Goal: Task Accomplishment & Management: Manage account settings

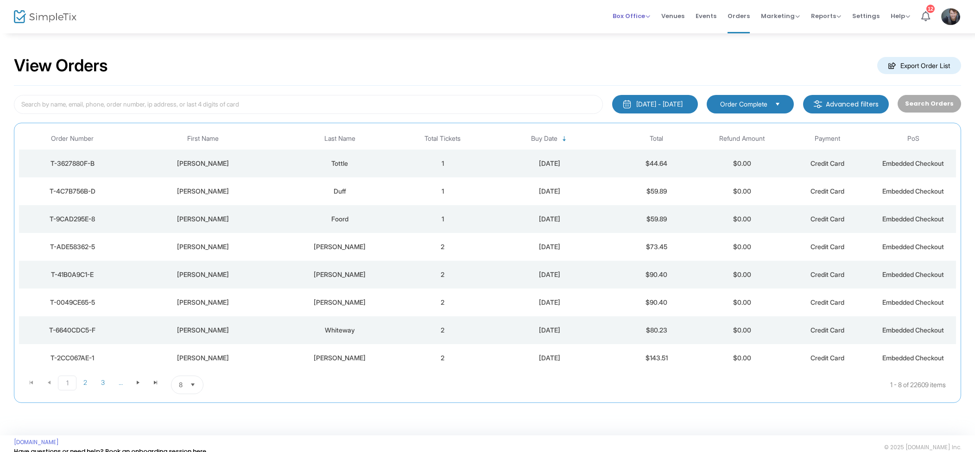
click at [647, 16] on span "Box Office" at bounding box center [632, 16] width 38 height 9
click at [657, 29] on li "Sell Tickets" at bounding box center [646, 31] width 66 height 18
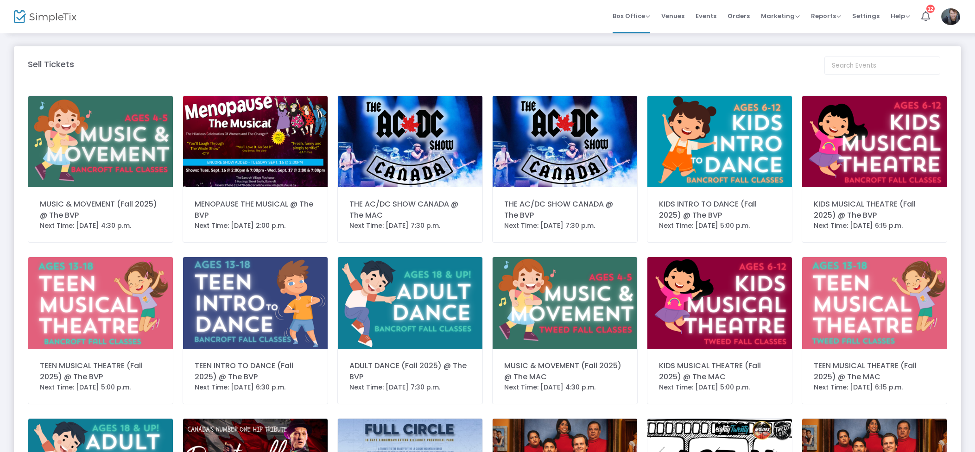
click at [200, 136] on img at bounding box center [255, 141] width 145 height 91
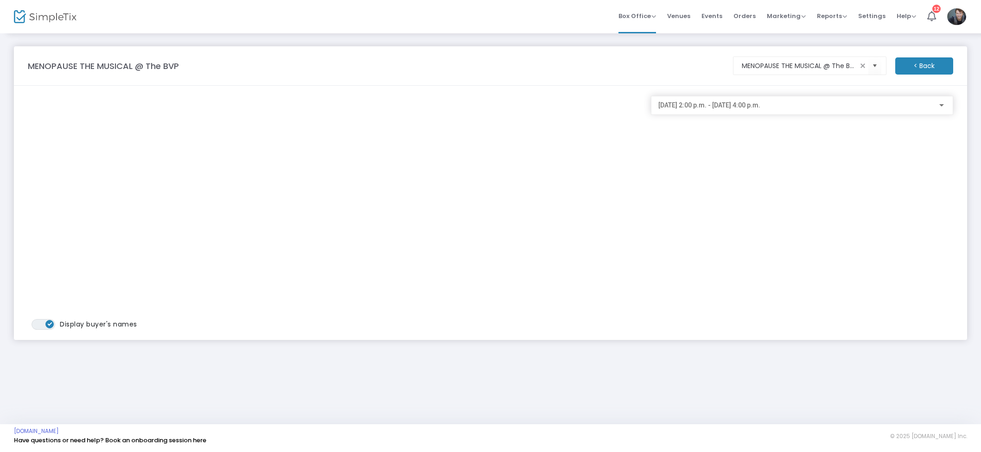
click at [737, 111] on div "[DATE] 2:00 p.m. - [DATE] 4:00 p.m." at bounding box center [801, 103] width 287 height 17
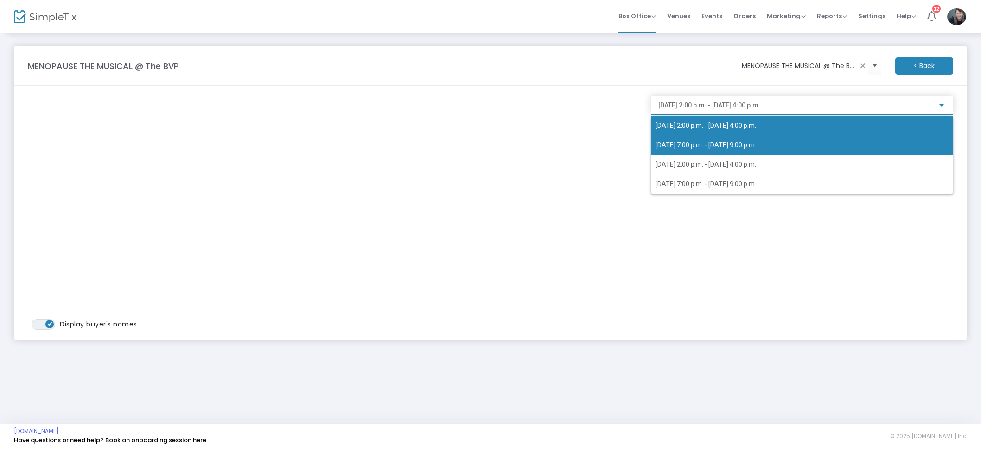
click at [719, 141] on span "[DATE] 7:00 p.m. - [DATE] 9:00 p.m." at bounding box center [705, 144] width 101 height 7
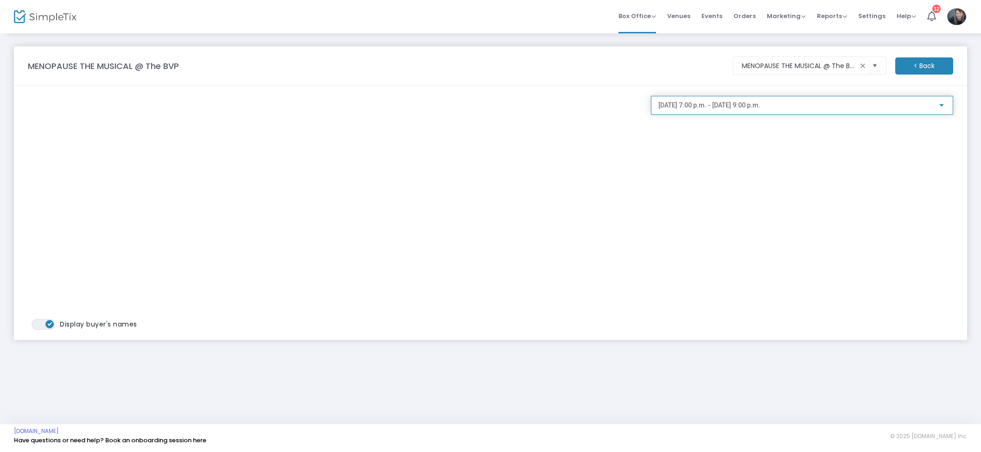
click at [760, 108] on span "[DATE] 7:00 p.m. - [DATE] 9:00 p.m." at bounding box center [709, 104] width 102 height 7
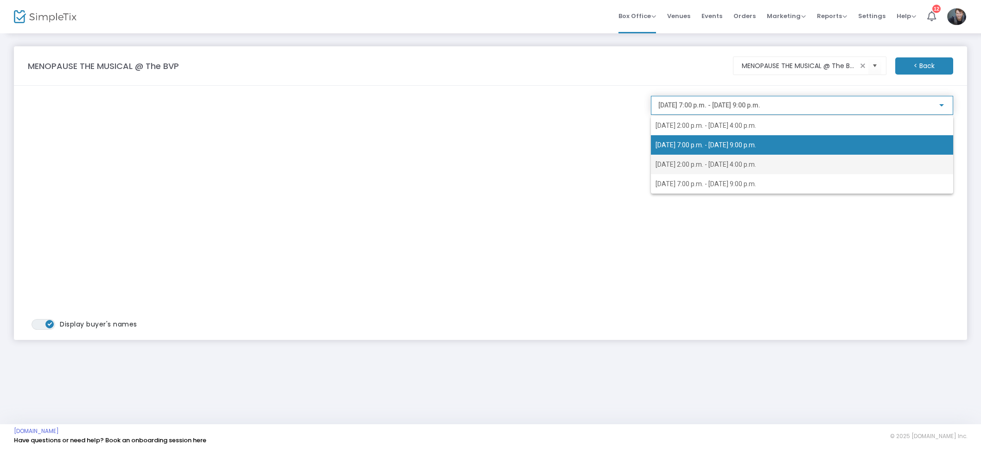
click at [730, 160] on span "[DATE] 2:00 p.m. - [DATE] 4:00 p.m." at bounding box center [801, 164] width 293 height 19
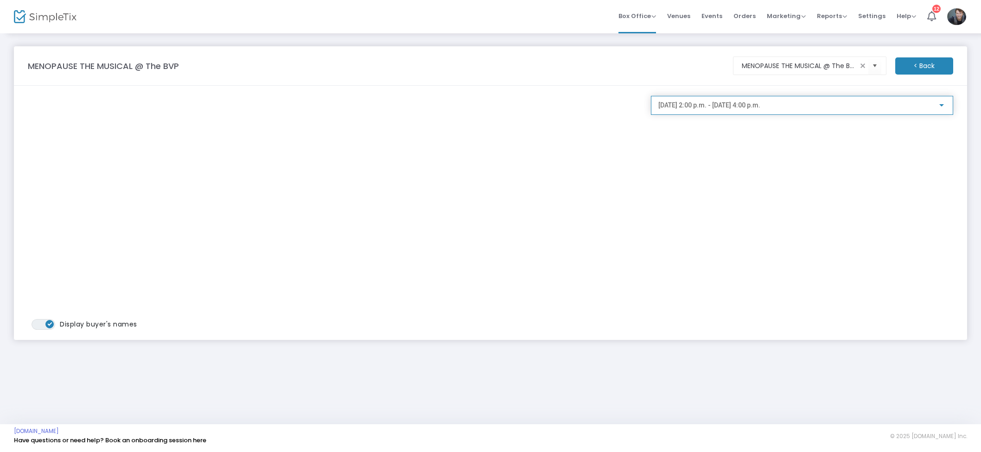
click at [725, 104] on span "[DATE] 2:00 p.m. - [DATE] 4:00 p.m." at bounding box center [709, 104] width 102 height 7
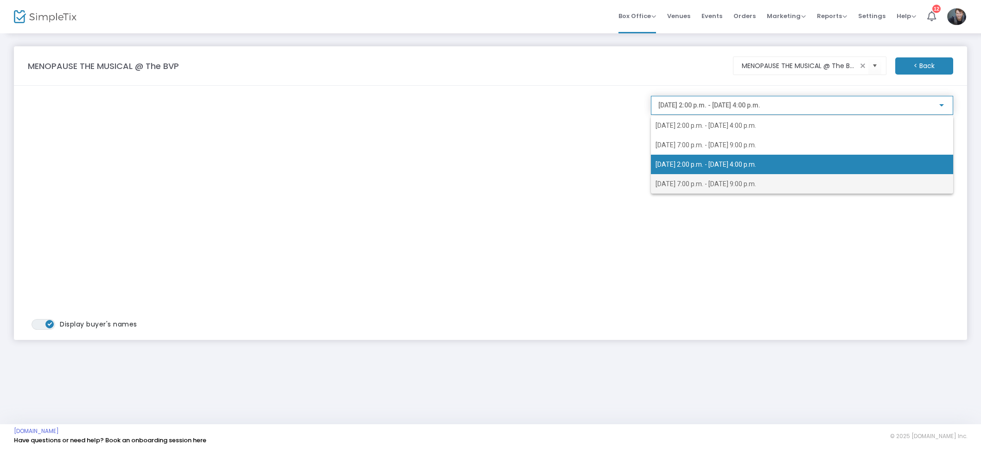
click at [747, 191] on span "[DATE] 7:00 p.m. - [DATE] 9:00 p.m." at bounding box center [801, 183] width 293 height 19
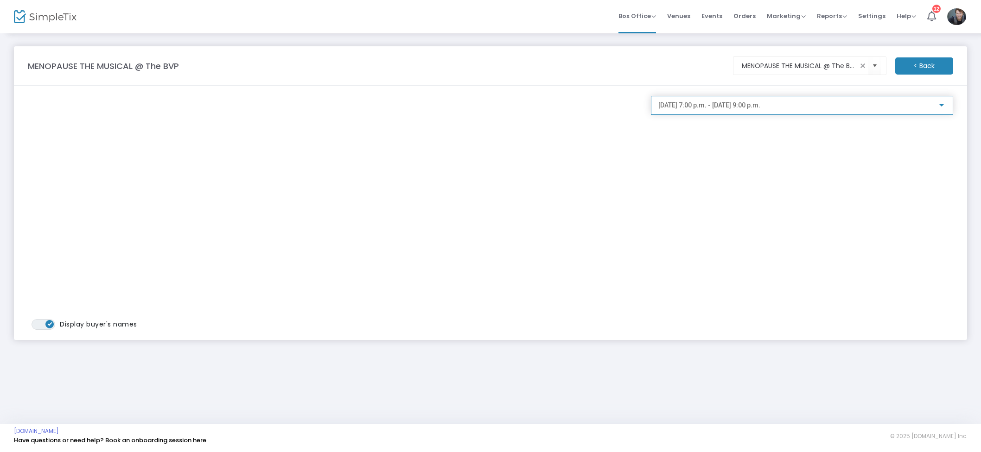
drag, startPoint x: 706, startPoint y: 11, endPoint x: 708, endPoint y: 31, distance: 19.6
click at [706, 11] on span "Events" at bounding box center [711, 16] width 21 height 24
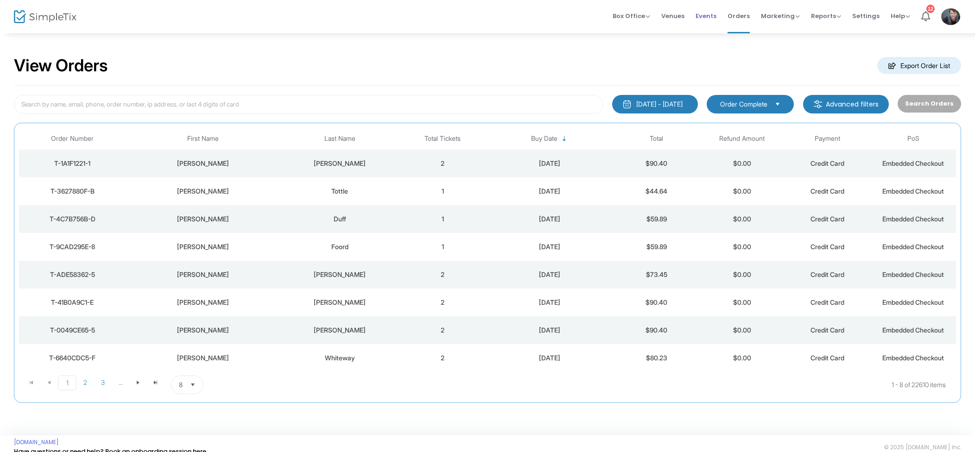
click at [710, 16] on span "Events" at bounding box center [706, 16] width 21 height 24
click at [556, 169] on td "2025-09-15" at bounding box center [549, 164] width 128 height 28
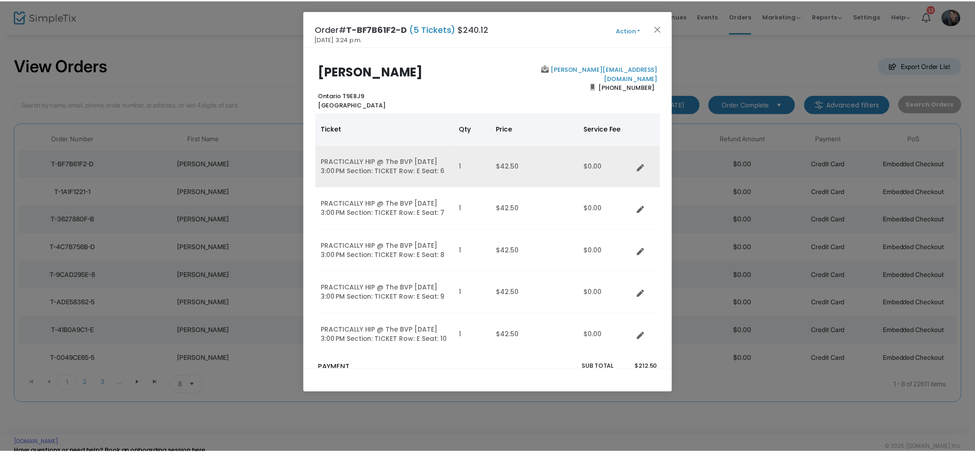
scroll to position [50, 0]
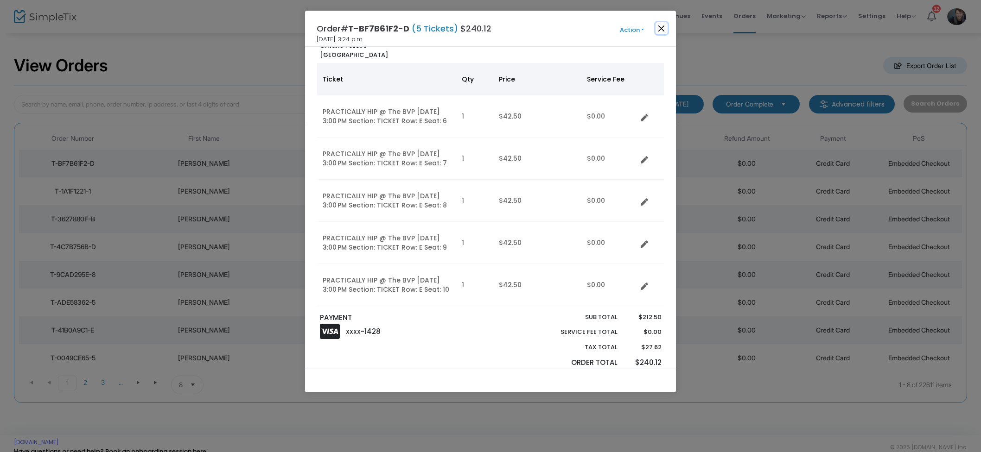
click at [663, 27] on button "Close" at bounding box center [661, 28] width 12 height 12
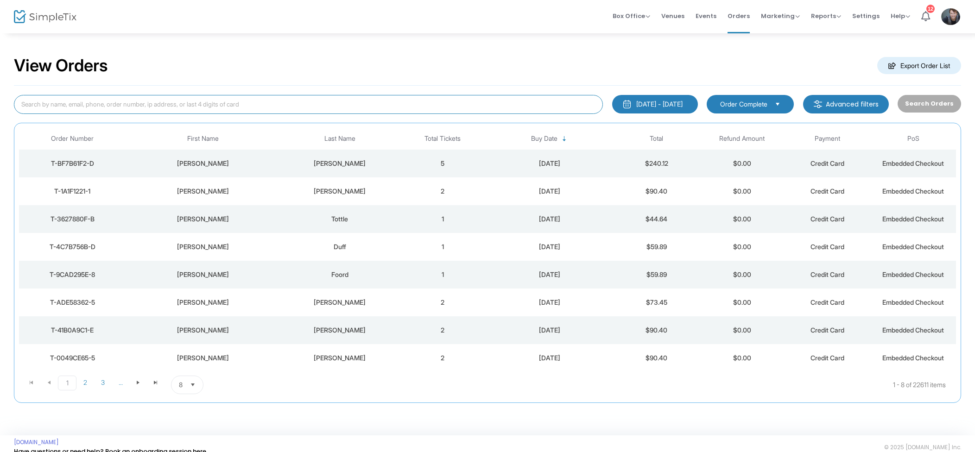
click at [184, 99] on input at bounding box center [308, 104] width 589 height 19
type input "[PERSON_NAME]"
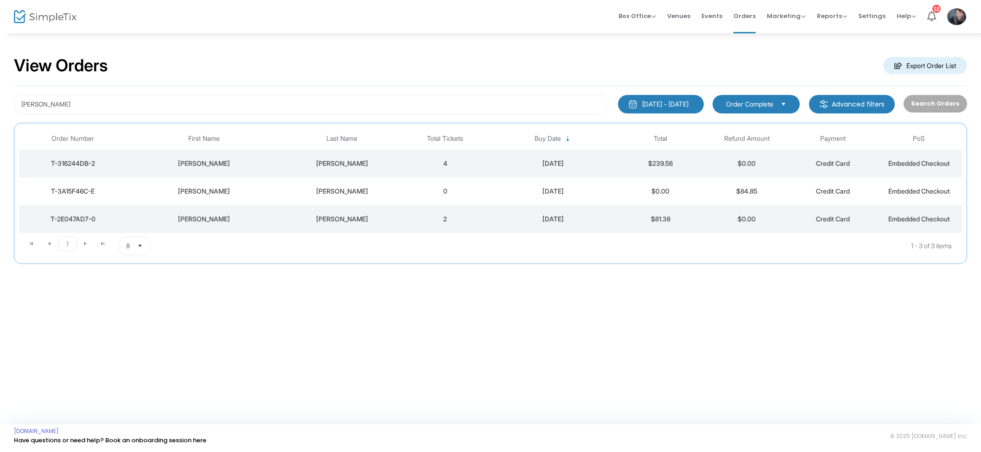
click at [541, 167] on div "[DATE]" at bounding box center [552, 163] width 125 height 9
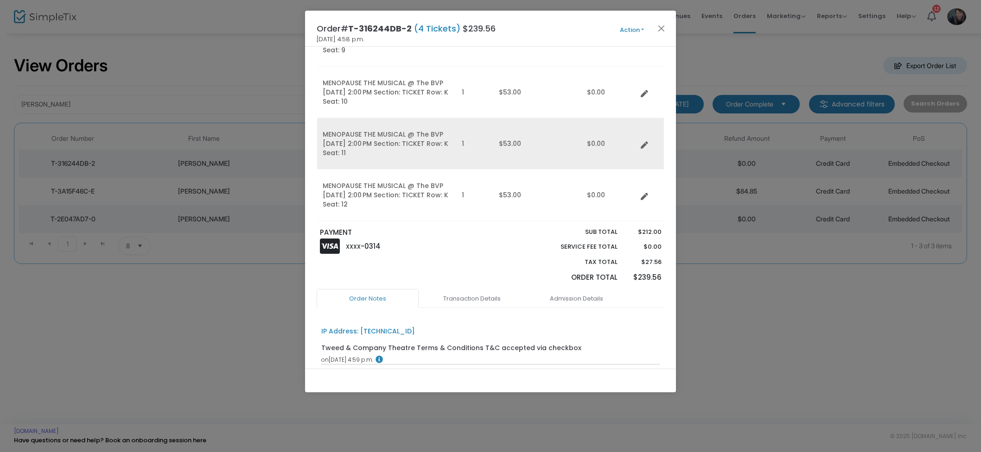
scroll to position [133, 0]
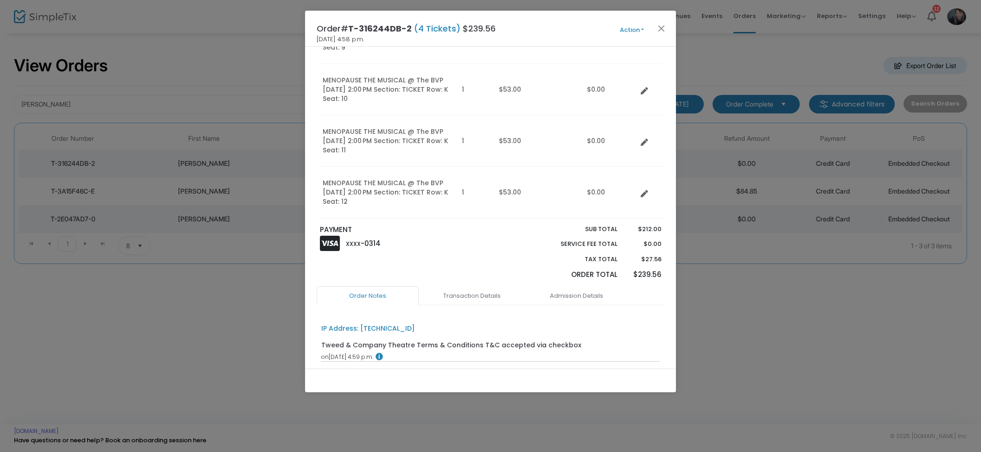
click at [619, 31] on button "Action" at bounding box center [632, 30] width 56 height 10
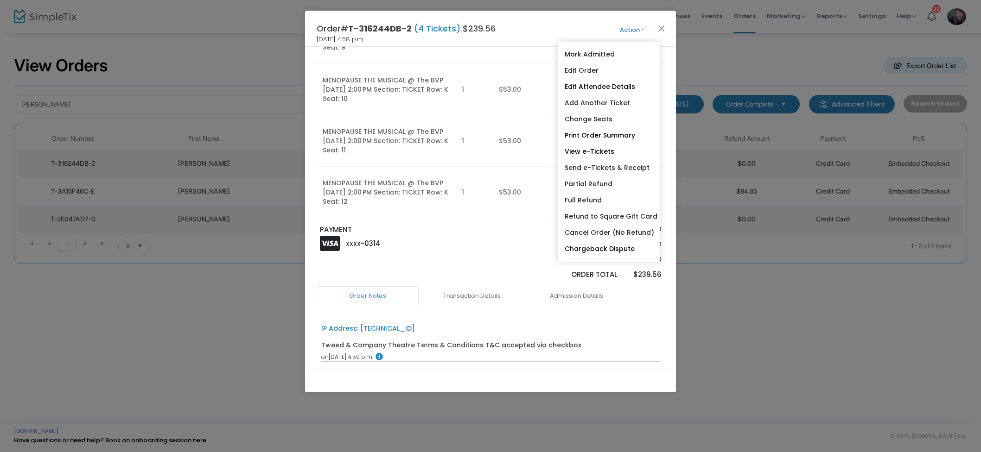
click at [610, 220] on link "Refund to Square Gift Card" at bounding box center [608, 217] width 102 height 16
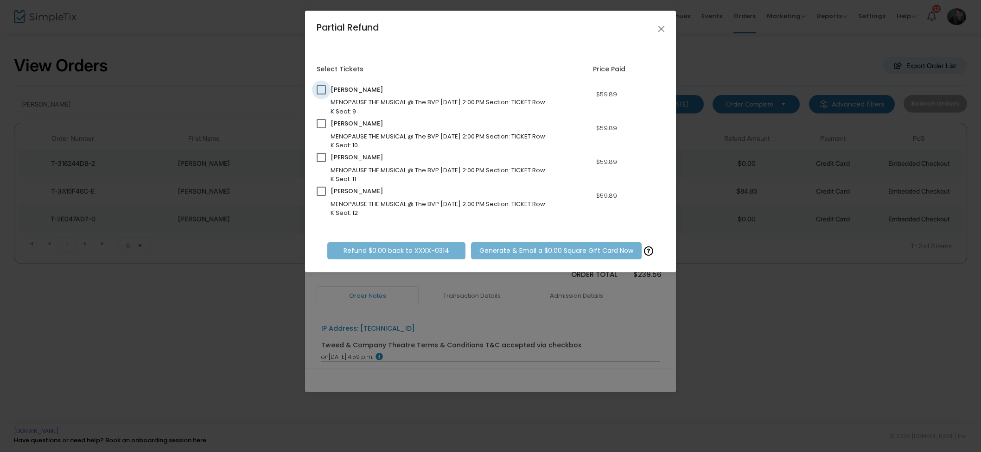
click at [317, 87] on span at bounding box center [321, 89] width 9 height 9
click at [321, 95] on input "checkbox" at bounding box center [321, 95] width 0 height 0
checkbox input "true"
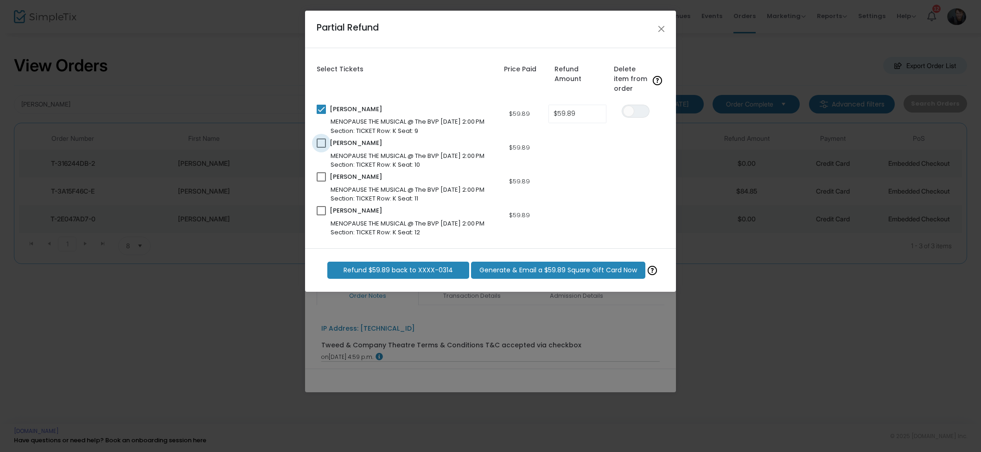
click at [319, 143] on span at bounding box center [321, 143] width 9 height 9
click at [321, 148] on input "checkbox" at bounding box center [321, 148] width 0 height 0
checkbox input "true"
click at [632, 105] on span "ON OFF" at bounding box center [635, 111] width 28 height 13
click at [637, 145] on span "ON OFF" at bounding box center [635, 145] width 28 height 13
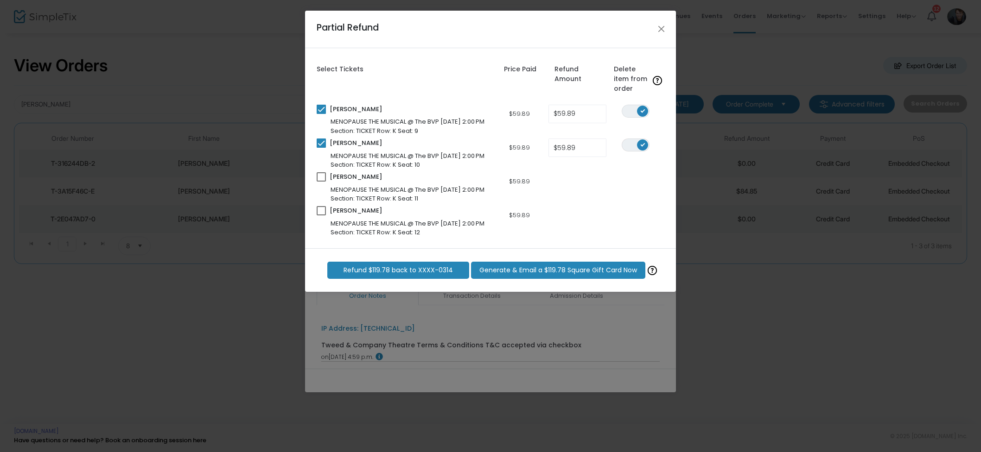
click at [585, 270] on span "Generate & Email a $119.78 Square Gift Card Now" at bounding box center [558, 271] width 158 height 10
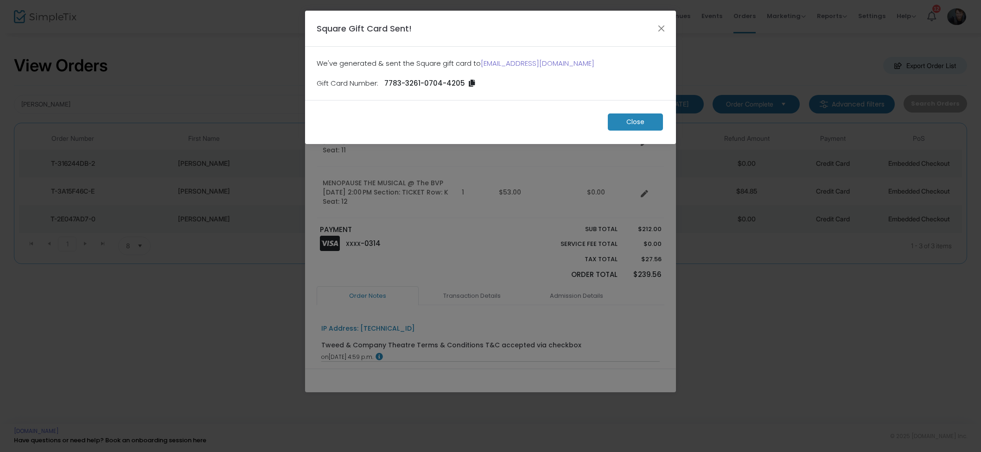
drag, startPoint x: 635, startPoint y: 123, endPoint x: 630, endPoint y: 126, distance: 5.8
click at [635, 123] on m-button "Close" at bounding box center [635, 122] width 55 height 17
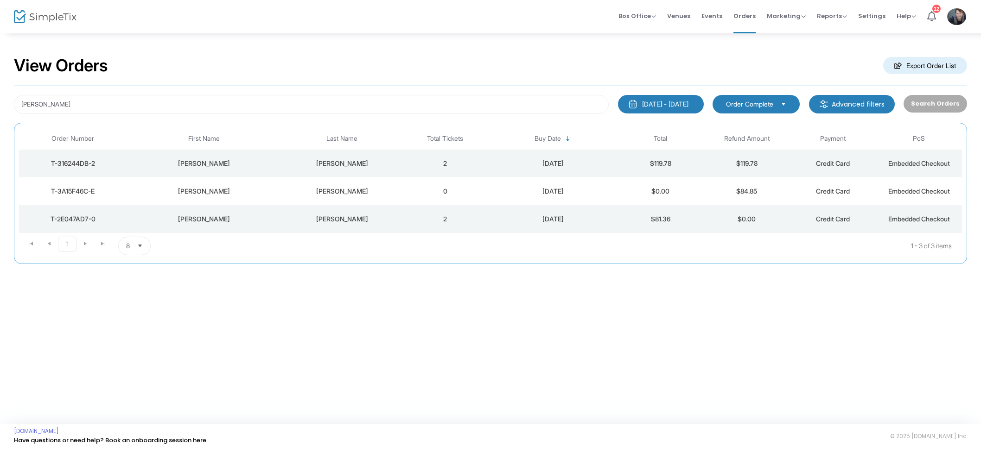
click at [517, 167] on div "2025-09-04" at bounding box center [552, 163] width 125 height 9
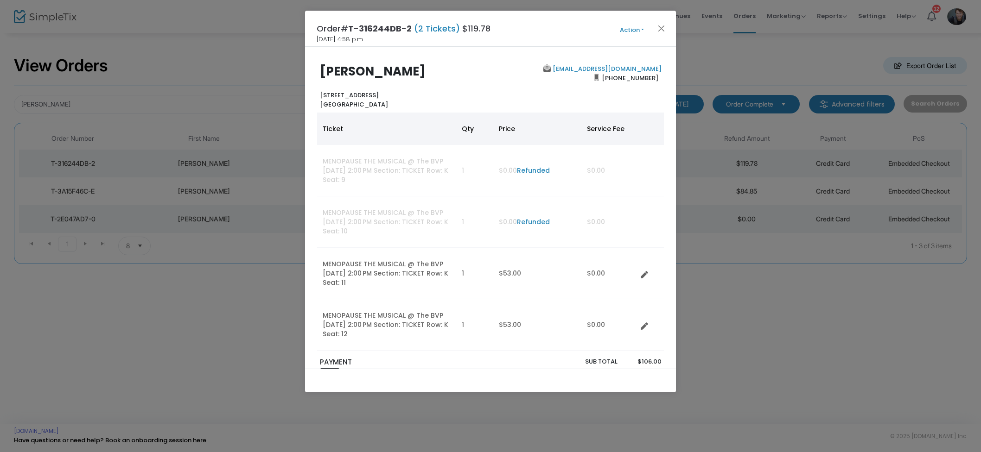
scroll to position [33, 0]
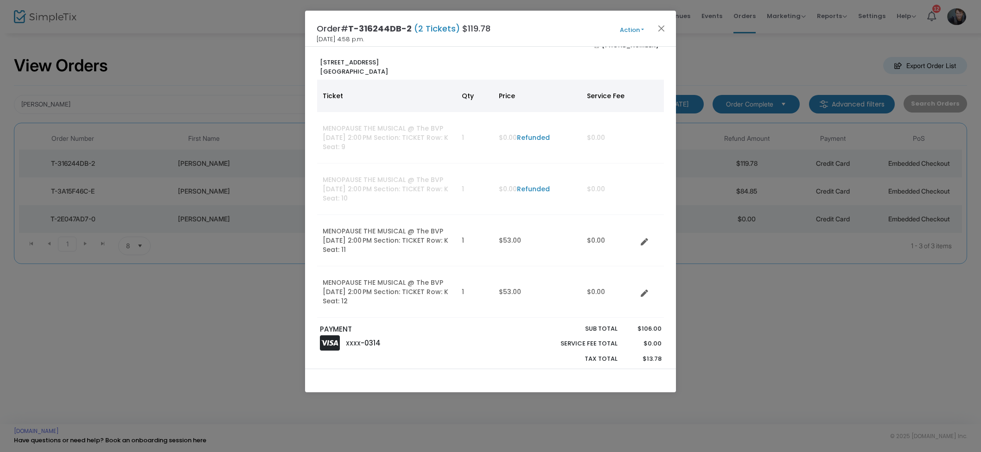
click at [634, 24] on span "Action Mark Admitted Edit Order Edit Attendee Details Add Another Ticket Change…" at bounding box center [648, 29] width 53 height 10
click at [632, 25] on button "Action" at bounding box center [632, 30] width 56 height 10
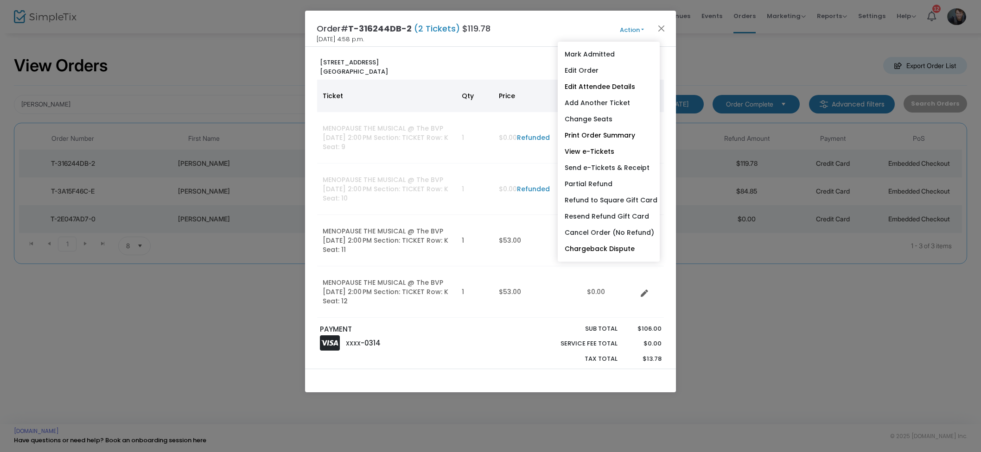
click at [616, 199] on link "Refund to Square Gift Card" at bounding box center [608, 200] width 102 height 16
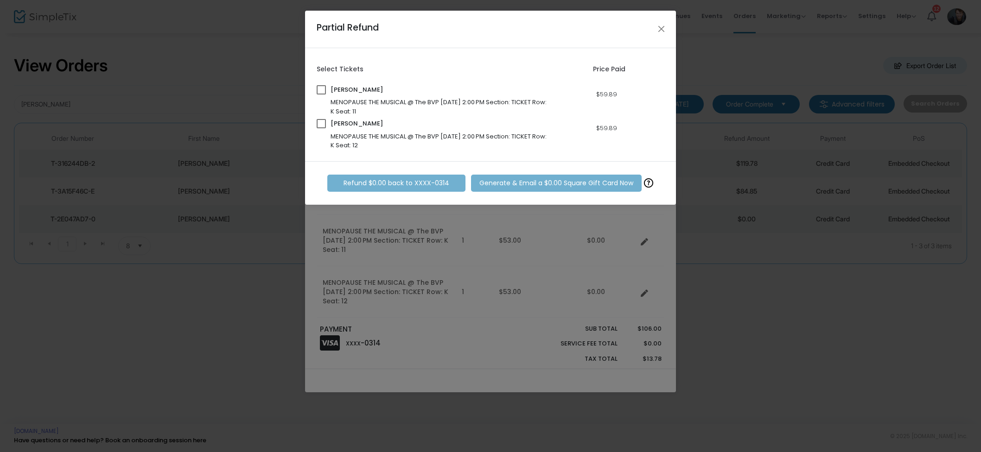
click at [321, 88] on span at bounding box center [321, 89] width 9 height 9
click at [321, 95] on input "checkbox" at bounding box center [321, 95] width 0 height 0
checkbox input "true"
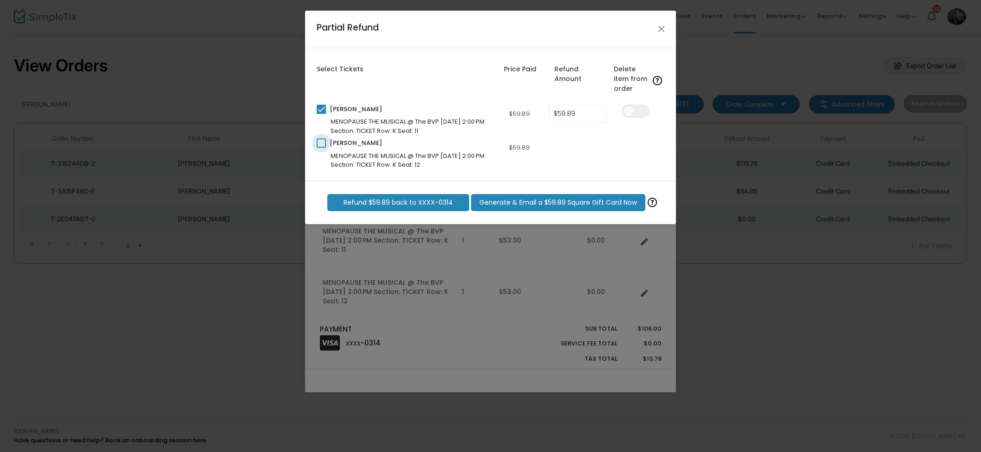
click at [322, 141] on span at bounding box center [321, 143] width 9 height 9
click at [321, 148] on input "checkbox" at bounding box center [321, 148] width 0 height 0
checkbox input "true"
click at [635, 111] on span "ON OFF" at bounding box center [635, 111] width 28 height 13
drag, startPoint x: 633, startPoint y: 148, endPoint x: 656, endPoint y: 155, distance: 24.1
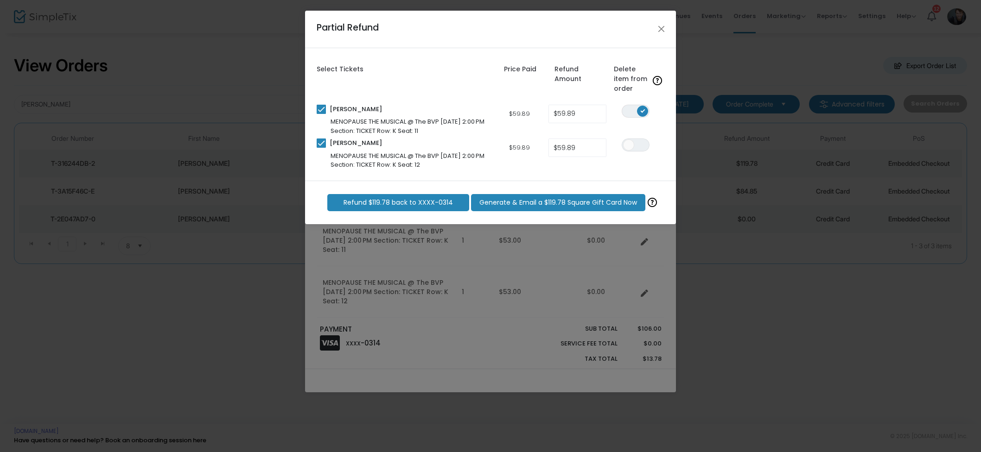
click at [633, 148] on span "ON OFF" at bounding box center [635, 145] width 28 height 13
click at [577, 196] on m-button "Generate & Email a $119.78 Square Gift Card Now" at bounding box center [558, 202] width 174 height 17
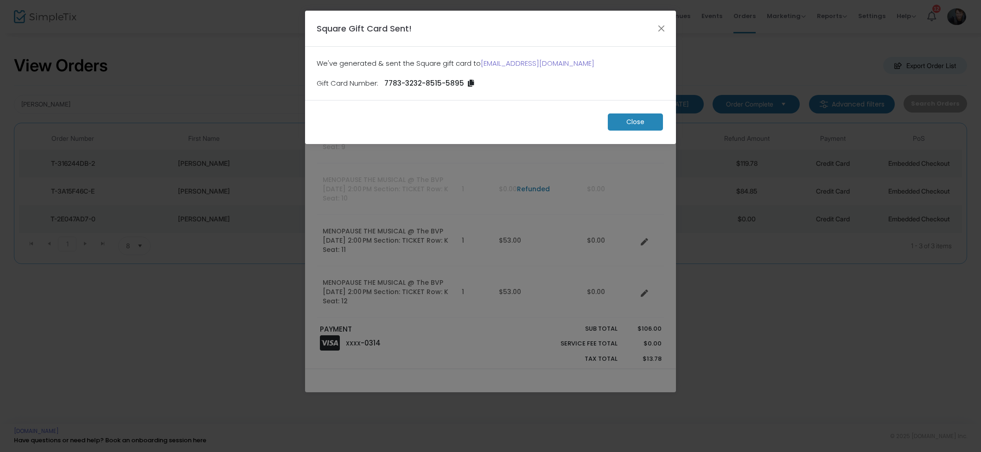
click at [619, 125] on m-button "Close" at bounding box center [635, 122] width 55 height 17
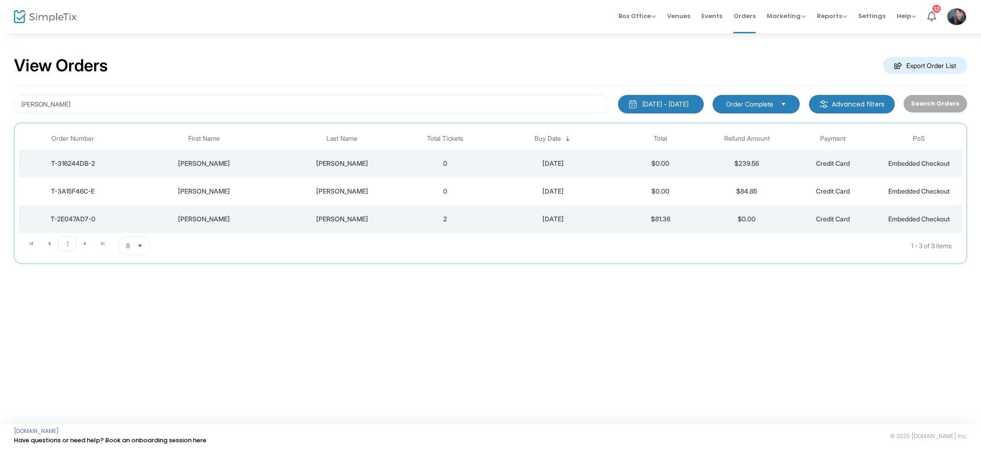
click at [512, 167] on div "2025-09-04" at bounding box center [552, 163] width 125 height 9
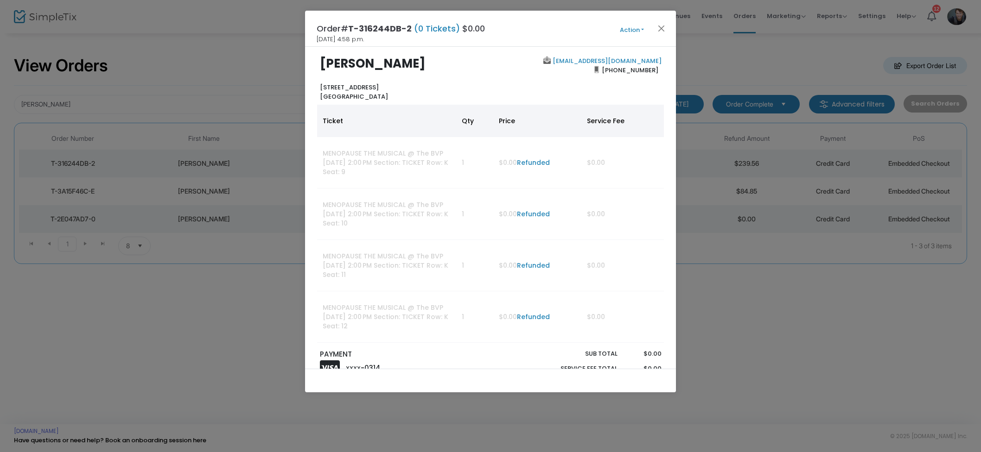
scroll to position [0, 0]
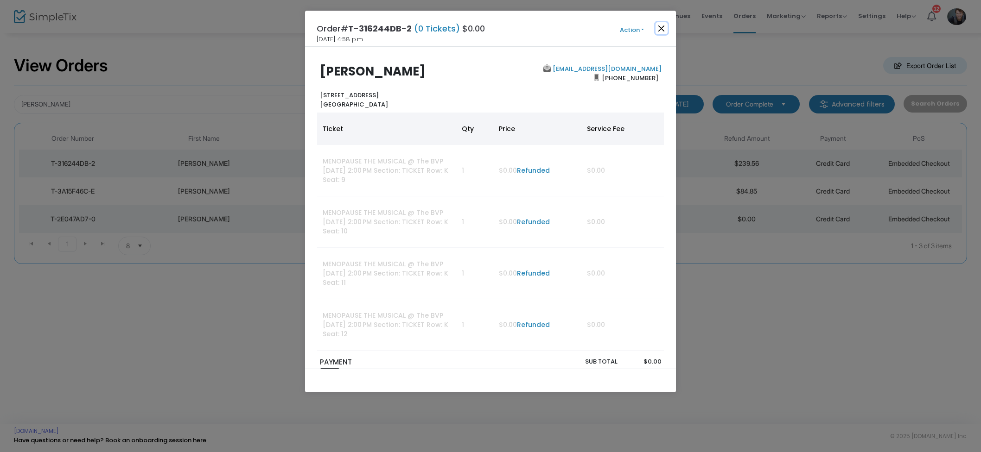
click at [660, 28] on button "Close" at bounding box center [661, 28] width 12 height 12
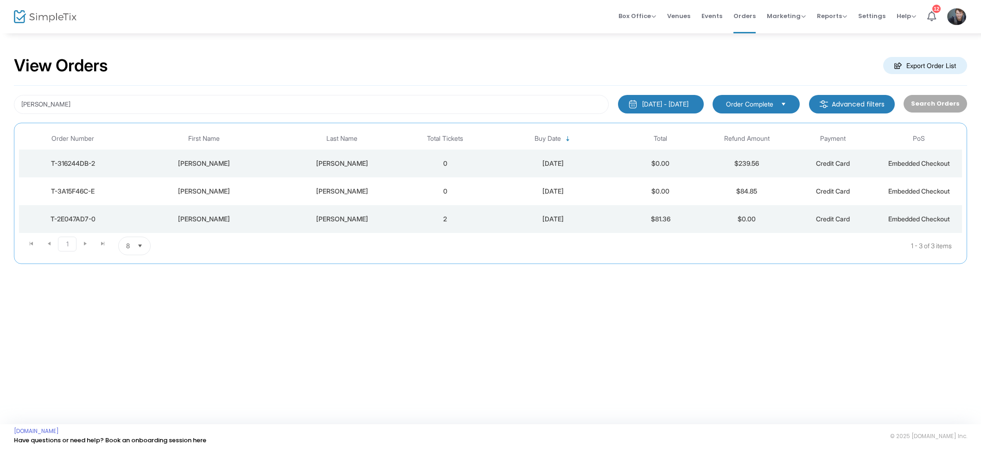
drag, startPoint x: 444, startPoint y: 189, endPoint x: 484, endPoint y: 184, distance: 40.6
click at [444, 189] on td "0" at bounding box center [445, 191] width 86 height 28
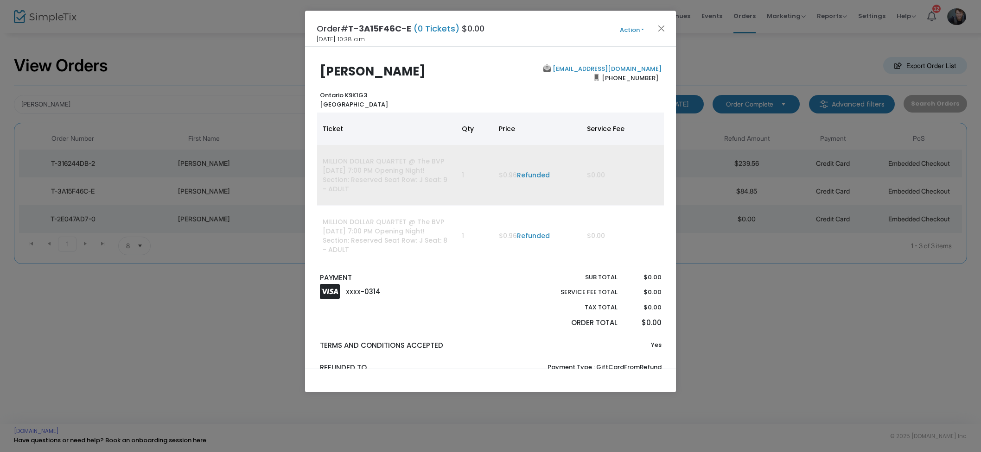
scroll to position [11, 0]
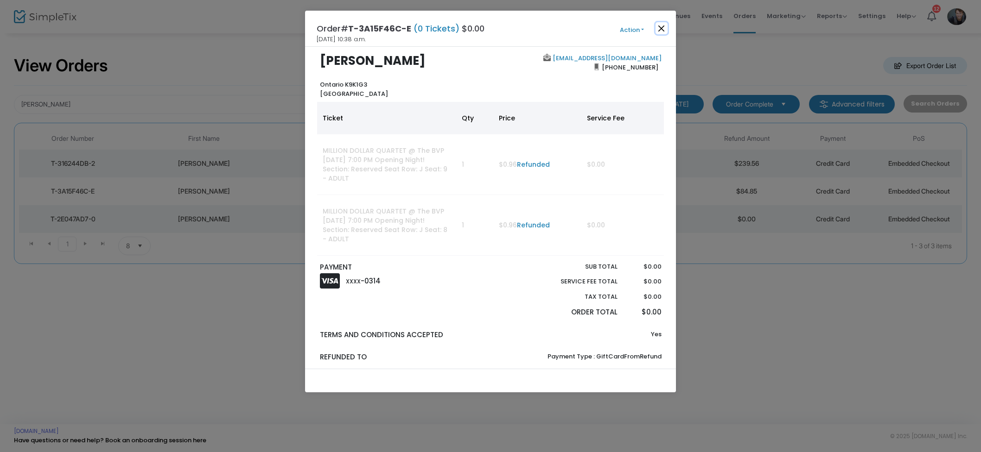
click at [659, 30] on button "Close" at bounding box center [661, 28] width 12 height 12
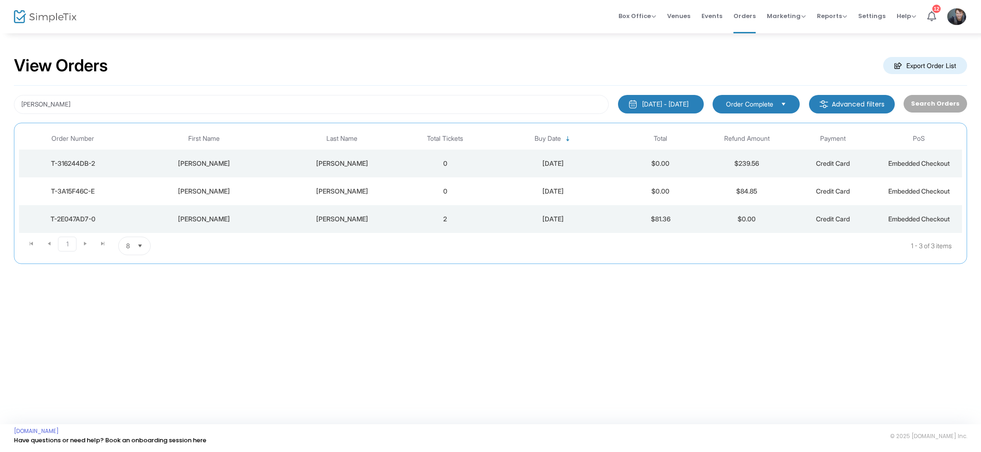
click at [428, 219] on td "2" at bounding box center [445, 219] width 86 height 28
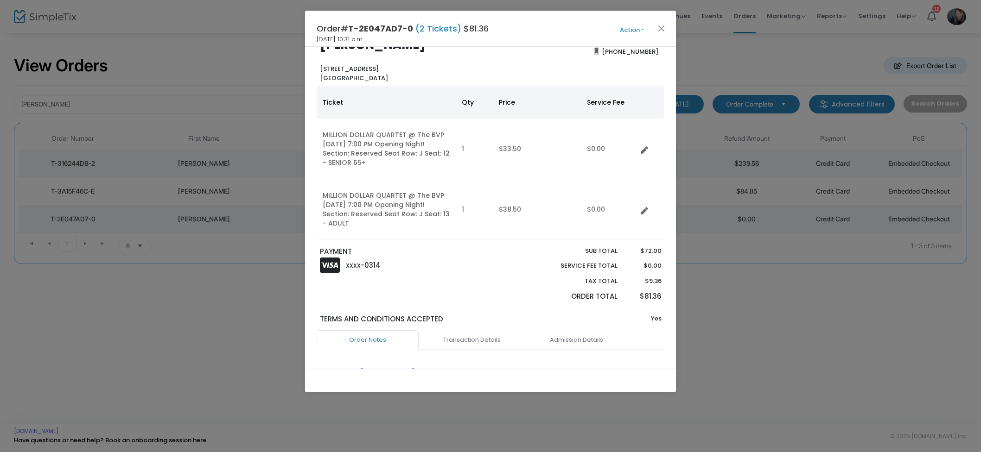
scroll to position [0, 0]
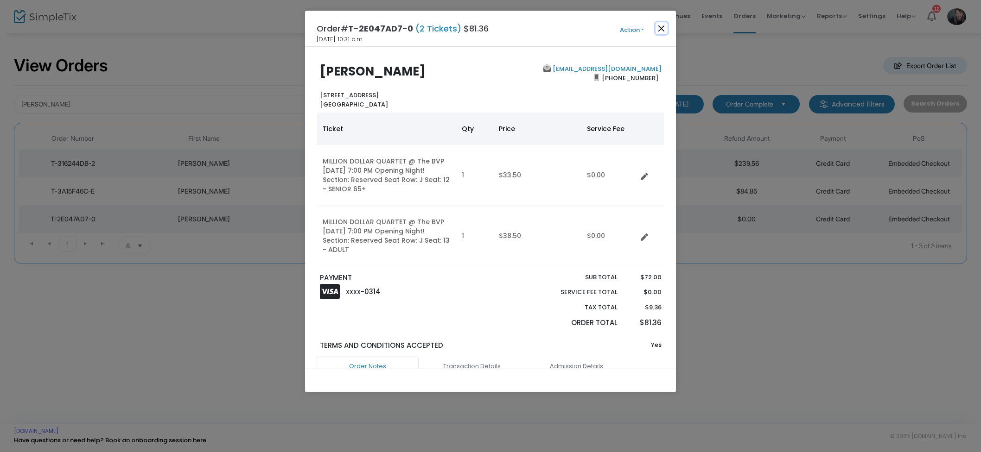
click at [659, 29] on button "Close" at bounding box center [661, 28] width 12 height 12
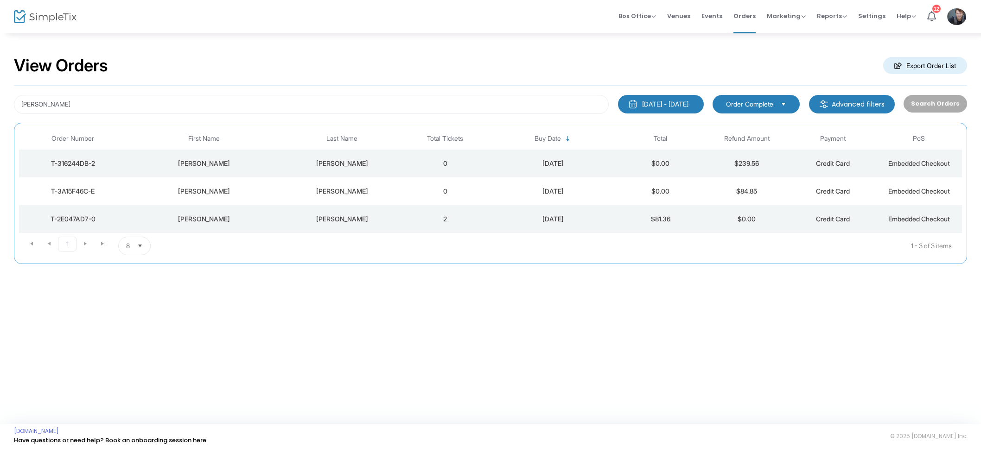
click at [444, 194] on td "0" at bounding box center [445, 191] width 86 height 28
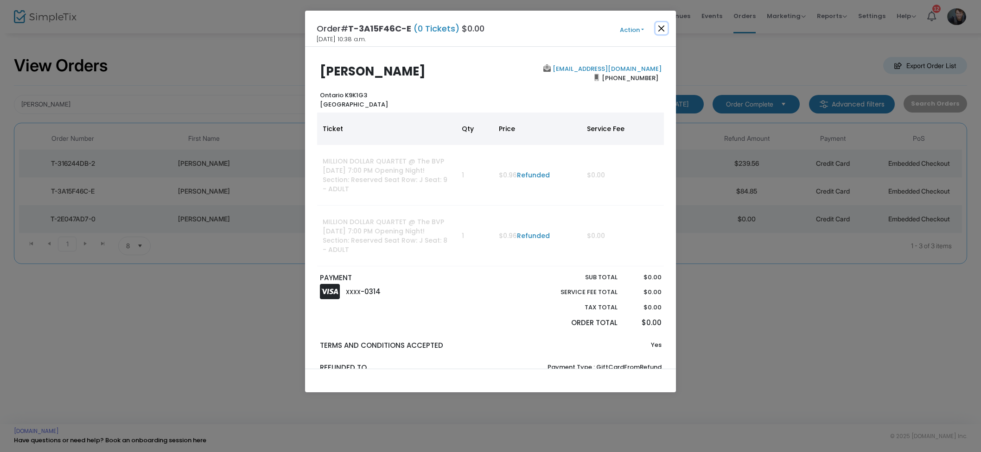
click at [660, 28] on button "Close" at bounding box center [661, 28] width 12 height 12
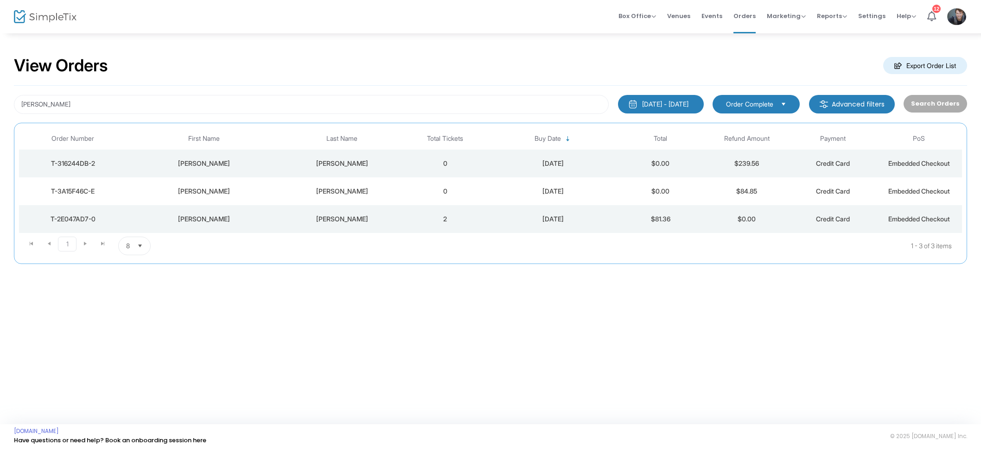
click at [393, 224] on td "Richardson" at bounding box center [342, 219] width 120 height 28
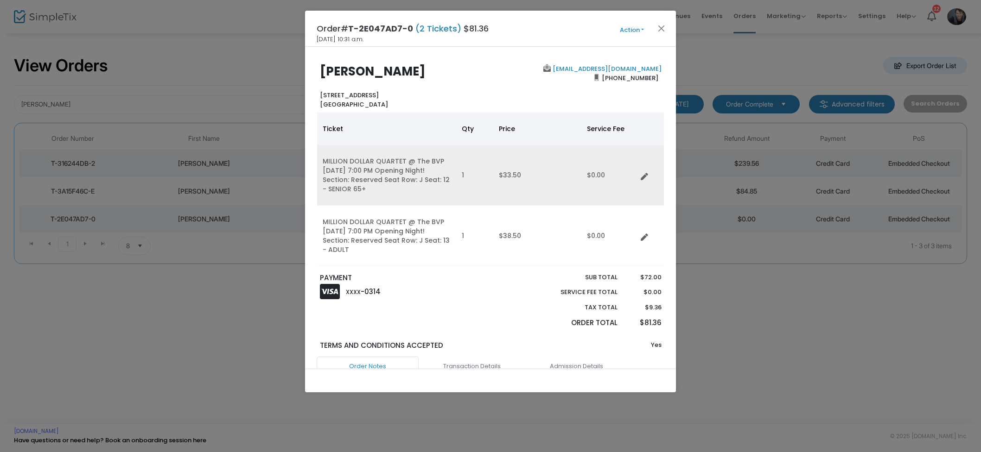
scroll to position [2, 0]
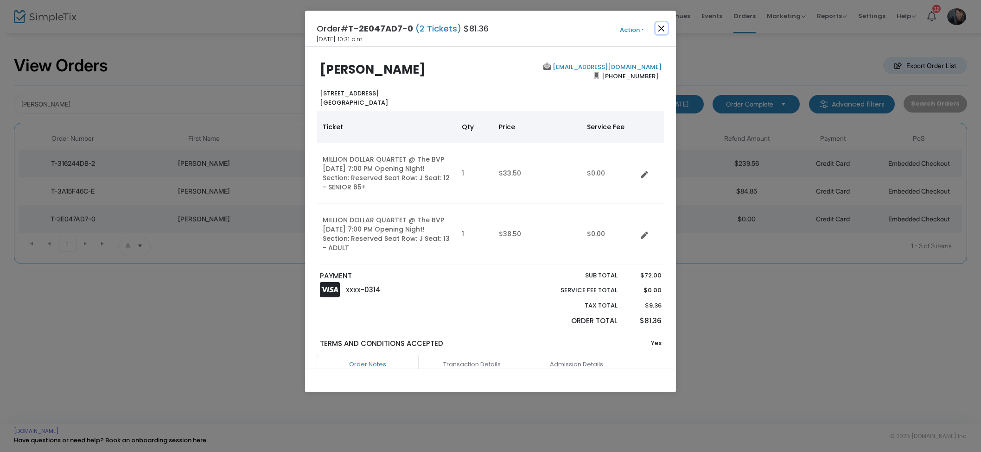
click at [655, 26] on button "Close" at bounding box center [661, 28] width 12 height 12
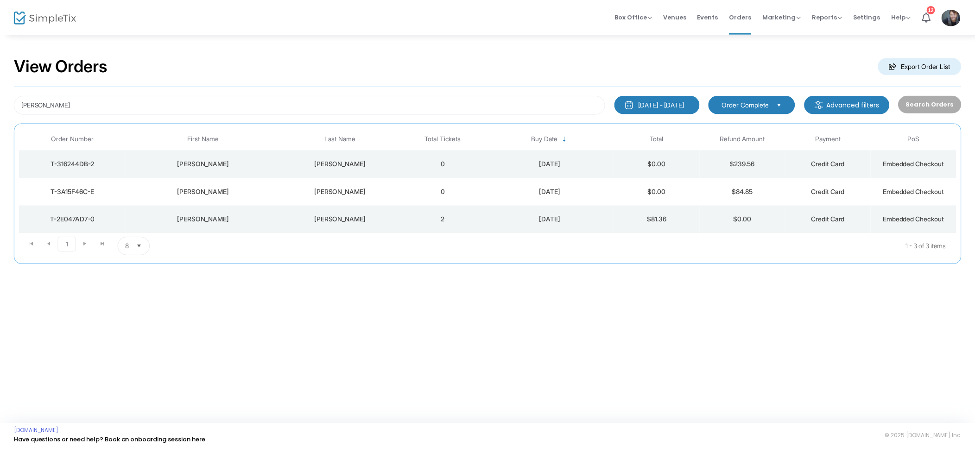
scroll to position [0, 0]
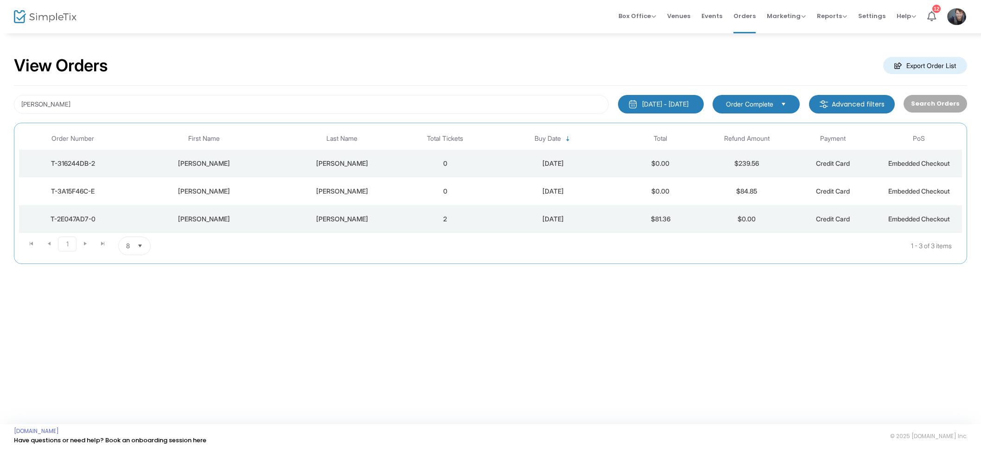
click at [685, 106] on div "[DATE] - [DATE]" at bounding box center [665, 104] width 46 height 9
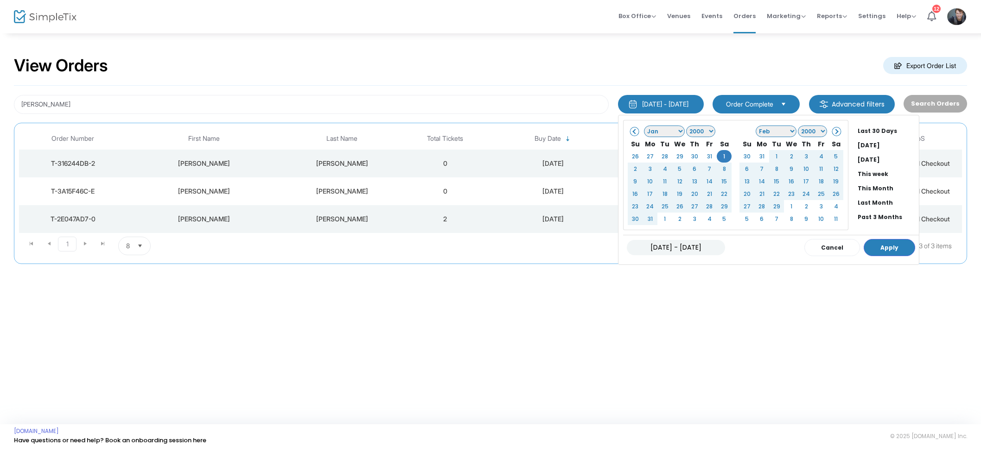
drag, startPoint x: 561, startPoint y: 63, endPoint x: 554, endPoint y: 72, distance: 11.7
click at [561, 63] on div "View Orders Export Order List" at bounding box center [490, 65] width 953 height 39
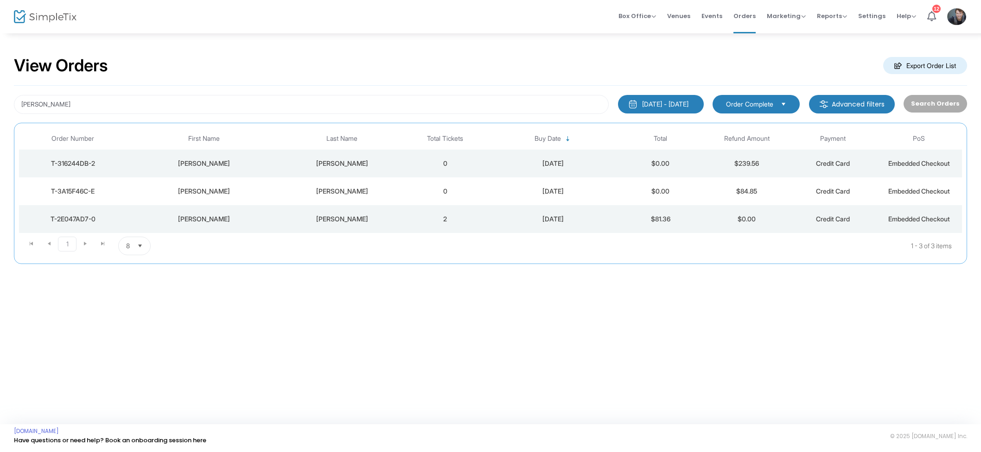
click at [533, 220] on div "2024-08-06" at bounding box center [552, 219] width 125 height 9
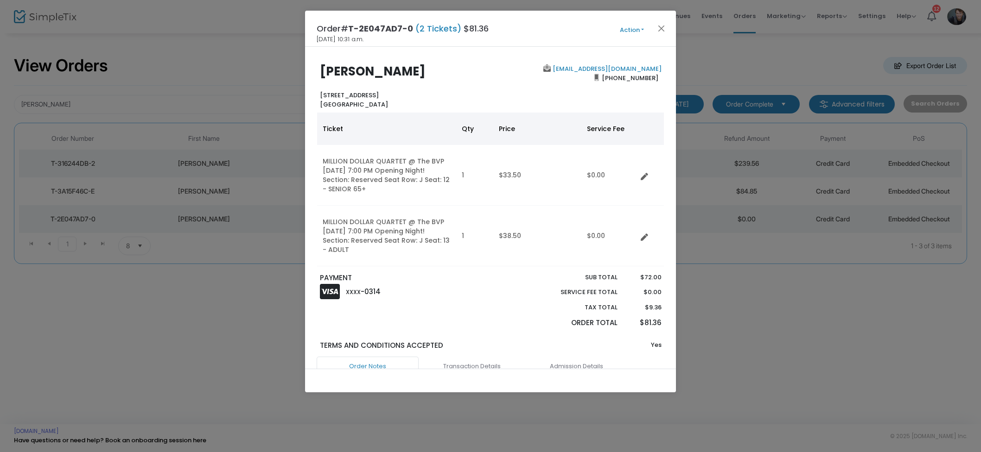
click at [671, 26] on span "Action Mark Admitted Edit Order Edit Attendee Details Add Another Ticket Change…" at bounding box center [648, 29] width 53 height 10
click at [665, 27] on button "Close" at bounding box center [661, 28] width 12 height 12
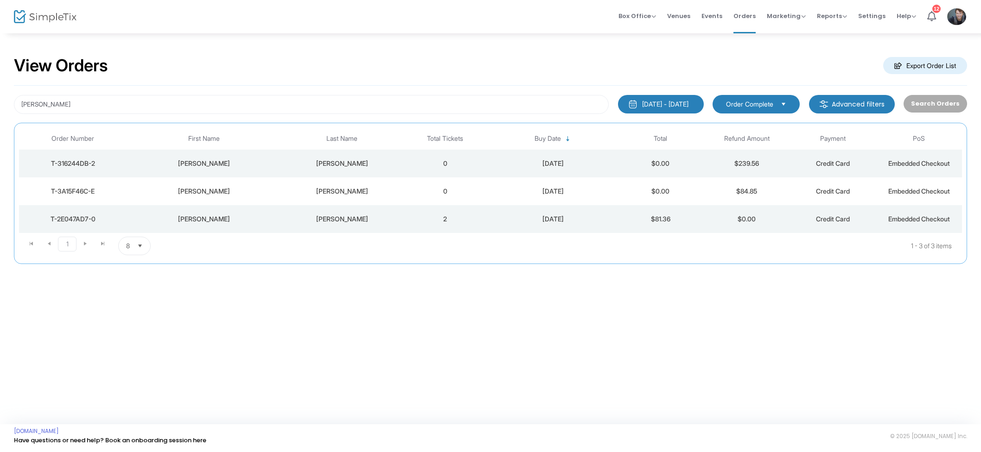
click at [443, 190] on td "0" at bounding box center [445, 191] width 86 height 28
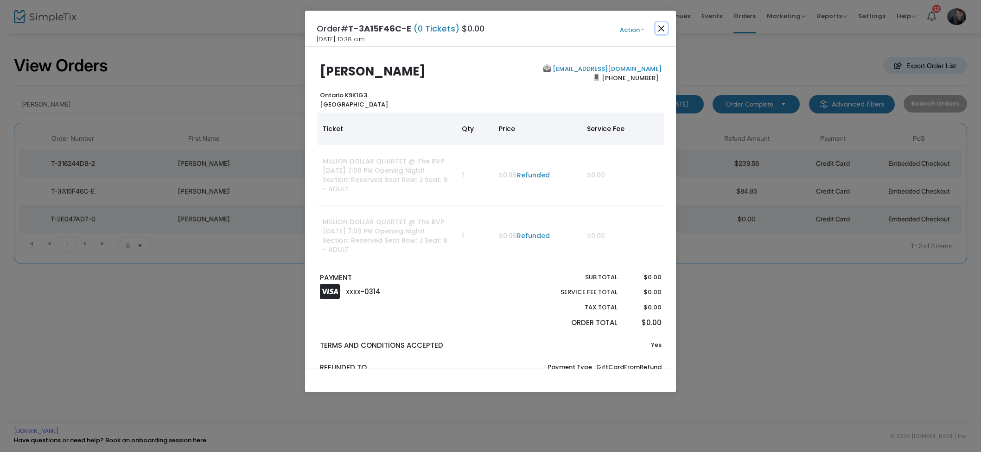
click at [664, 27] on button "Close" at bounding box center [661, 28] width 12 height 12
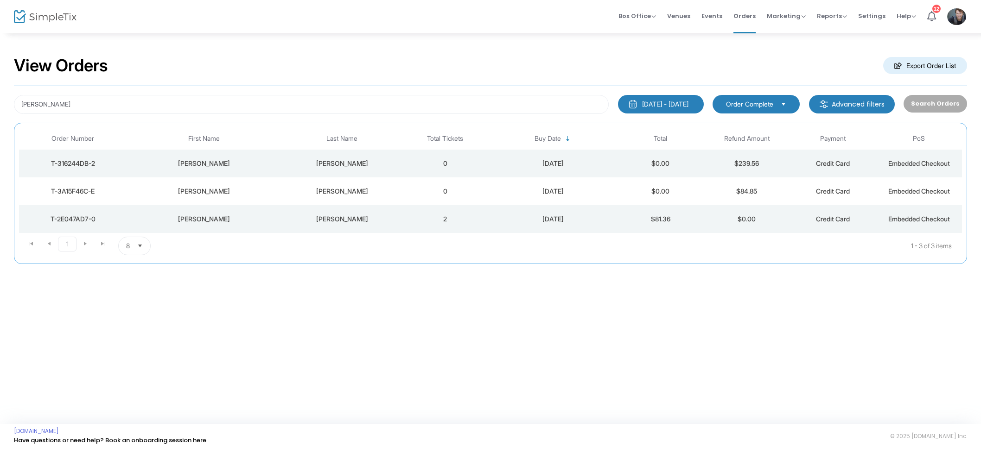
click at [467, 211] on td "2" at bounding box center [445, 219] width 86 height 28
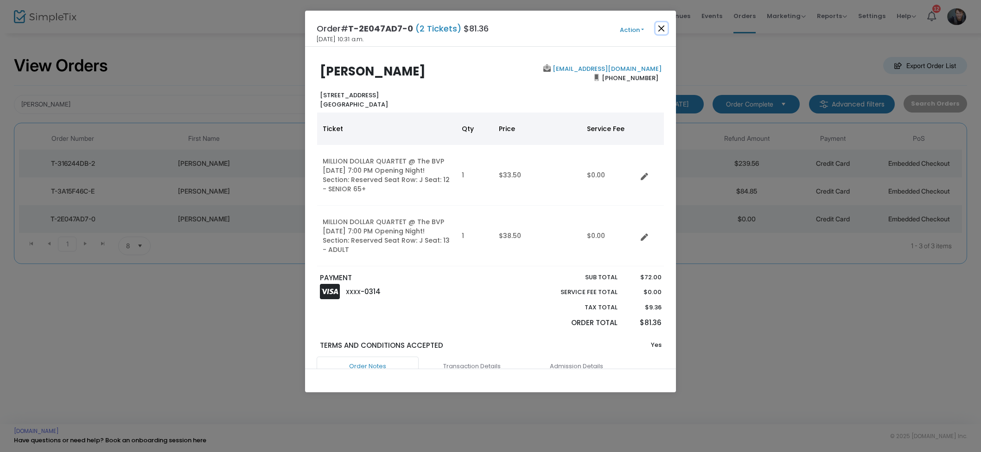
drag, startPoint x: 659, startPoint y: 23, endPoint x: 565, endPoint y: 34, distance: 94.7
click at [659, 23] on button "Close" at bounding box center [661, 28] width 12 height 12
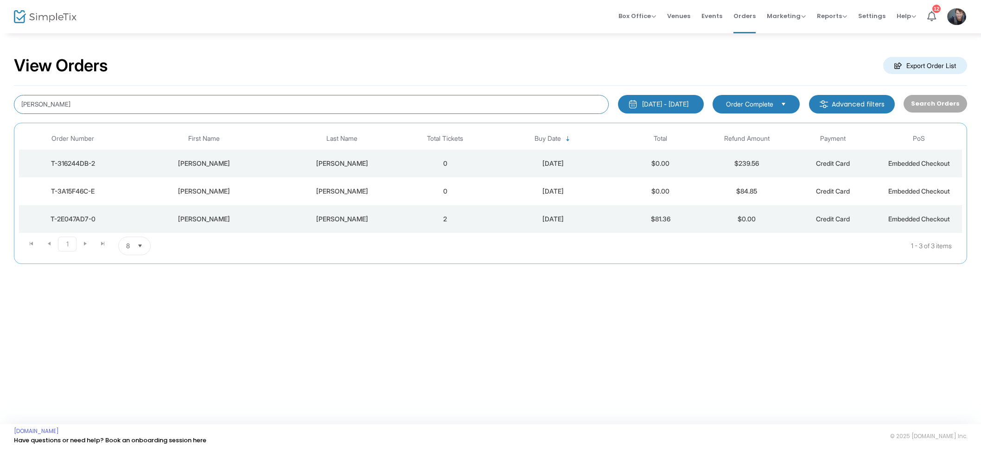
click at [119, 113] on input "Janice Rich" at bounding box center [311, 104] width 595 height 19
click at [707, 16] on span "Events" at bounding box center [711, 16] width 21 height 24
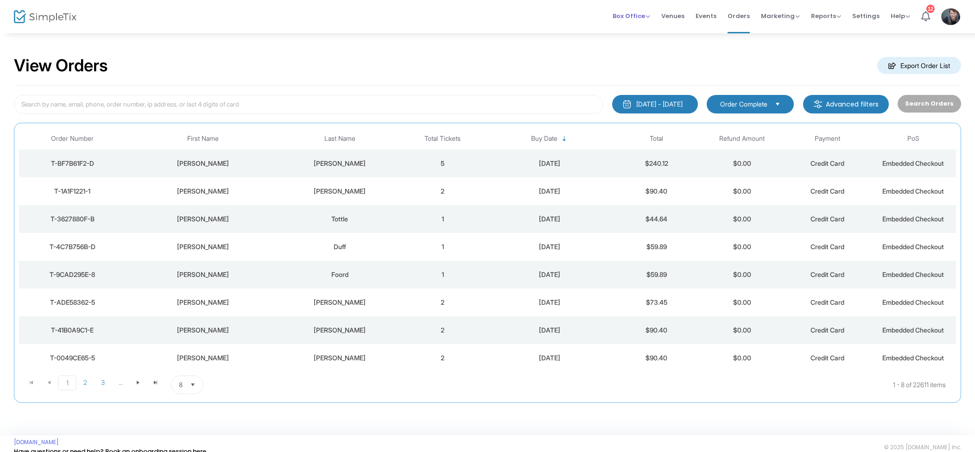
click at [650, 14] on span "Box Office" at bounding box center [632, 16] width 38 height 9
click at [639, 29] on li "Sell Tickets" at bounding box center [646, 31] width 66 height 18
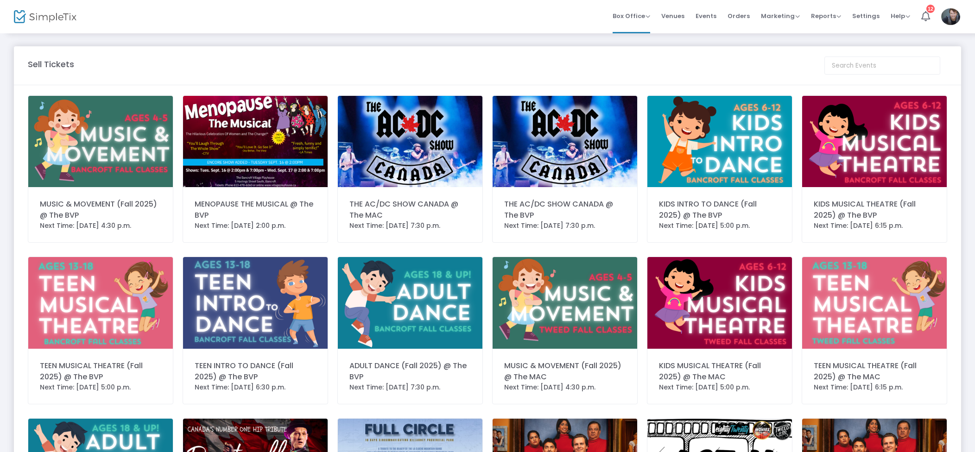
click at [236, 138] on img at bounding box center [255, 141] width 145 height 91
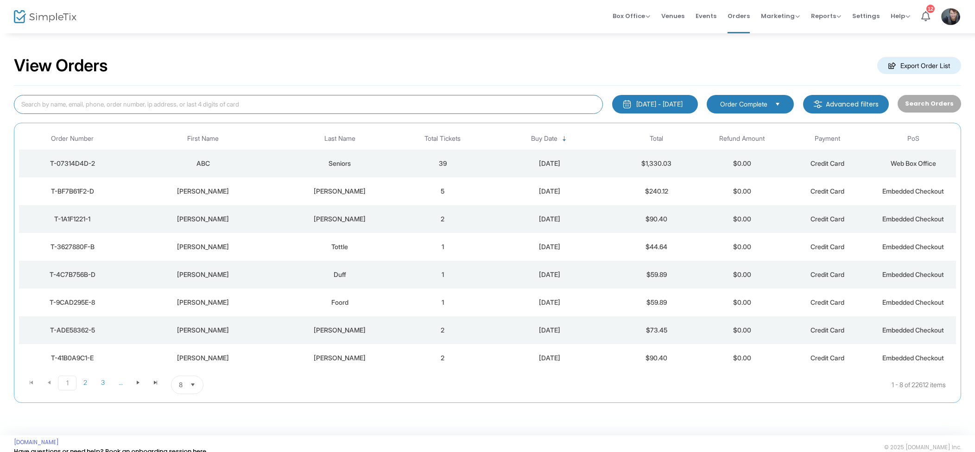
click at [398, 97] on input at bounding box center [308, 104] width 589 height 19
click at [344, 107] on input at bounding box center [308, 104] width 589 height 19
click at [286, 102] on input at bounding box center [308, 104] width 589 height 19
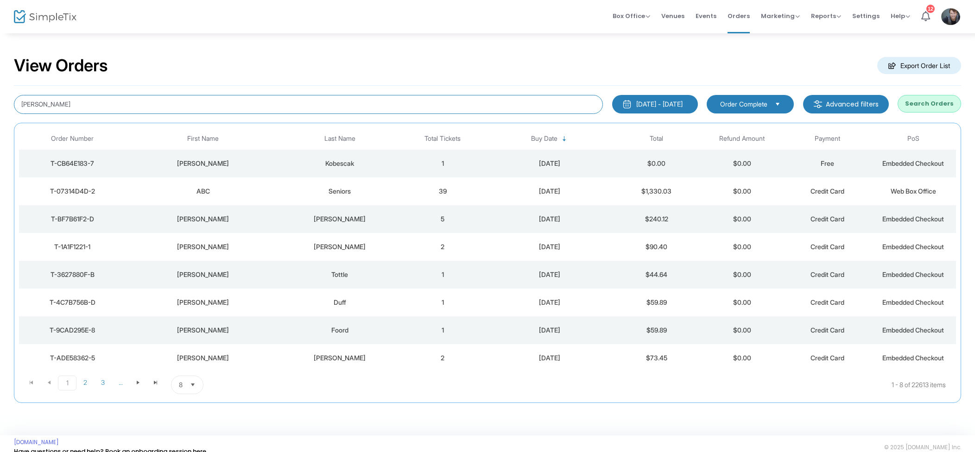
click at [65, 105] on input "Gayle" at bounding box center [308, 104] width 589 height 19
click at [85, 102] on input "Gayle" at bounding box center [308, 104] width 589 height 19
click at [82, 99] on input "Gayle" at bounding box center [308, 104] width 589 height 19
click at [74, 105] on input "Gayle" at bounding box center [308, 104] width 589 height 19
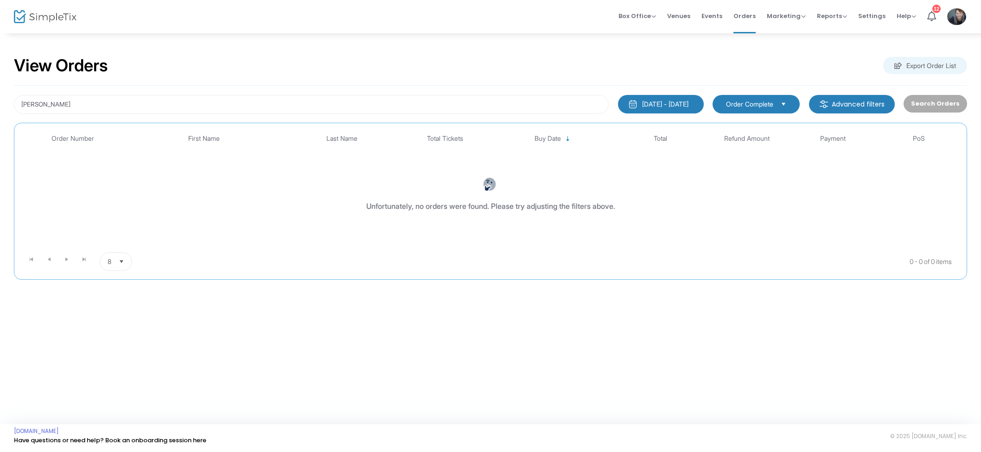
click at [656, 108] on div "[DATE] - [DATE]" at bounding box center [665, 104] width 46 height 9
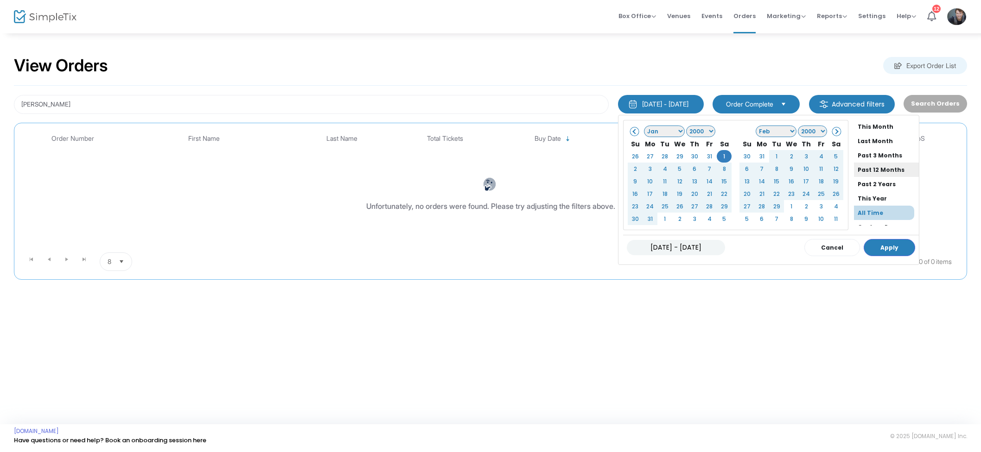
scroll to position [70, 0]
click at [854, 201] on li "All Time" at bounding box center [884, 204] width 60 height 14
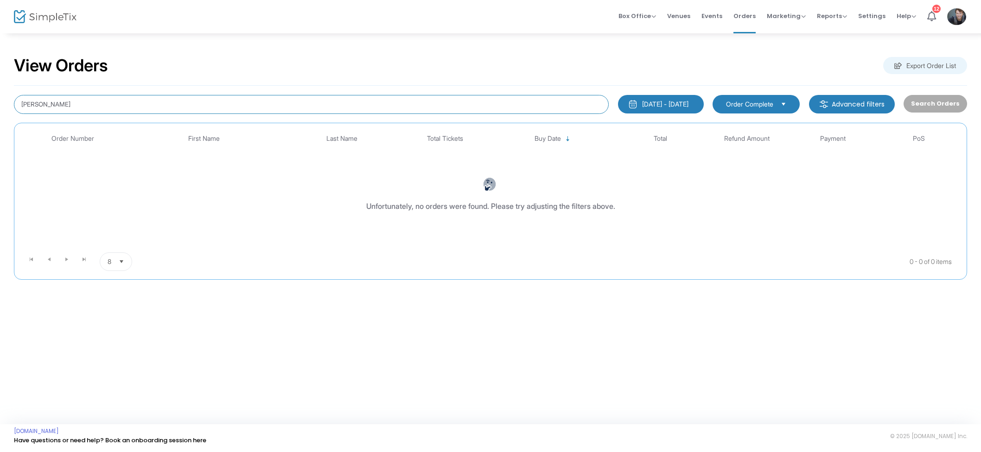
click at [95, 109] on input "Gayle Farmer" at bounding box center [311, 104] width 595 height 19
click at [36, 98] on input "Gayle Farmer" at bounding box center [311, 104] width 595 height 19
click at [36, 102] on input "Gayle Farmer" at bounding box center [311, 104] width 595 height 19
type input "Gail Farmer"
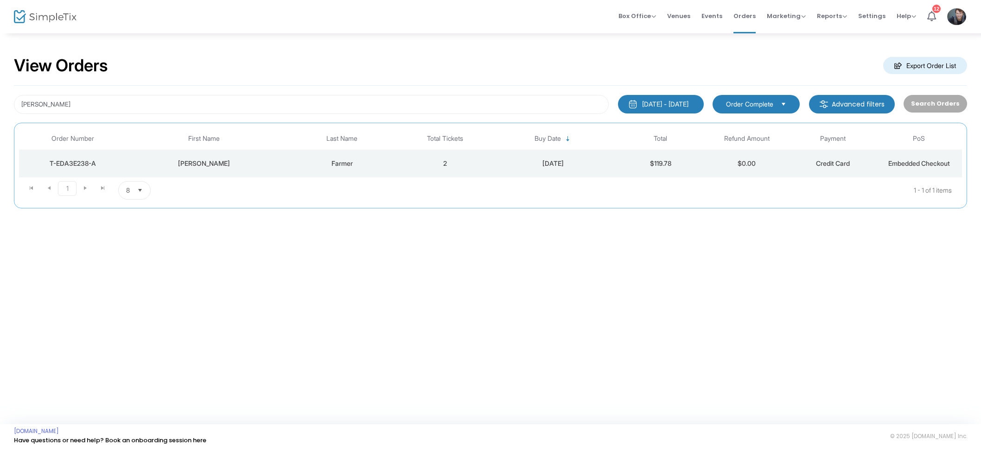
click at [382, 151] on td "Farmer" at bounding box center [342, 164] width 120 height 28
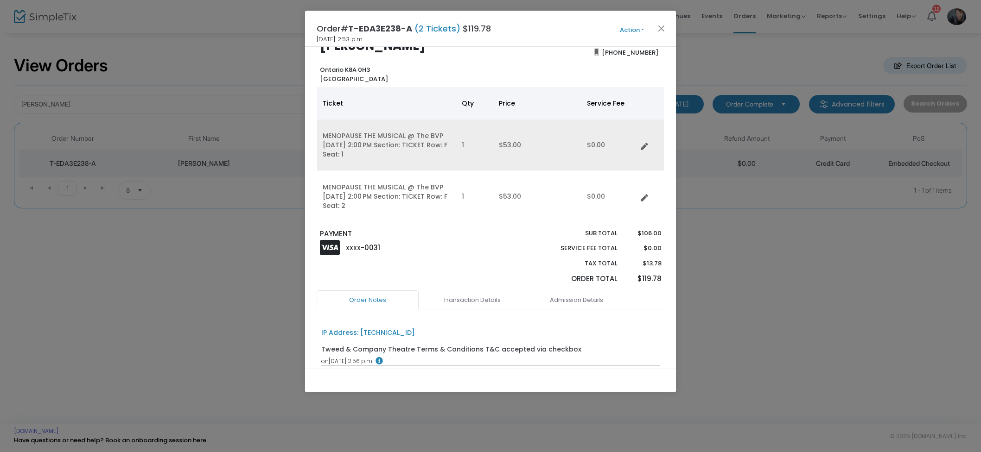
scroll to position [0, 0]
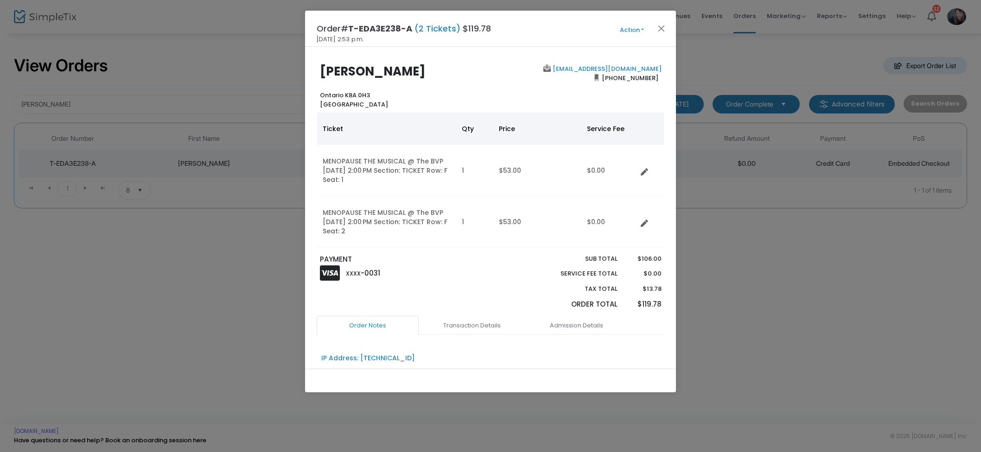
click at [639, 18] on div "Order# T-EDA3E238-A (2 Tickets) $119.78 2025-08-02 2:53 p.m. Action Mark Admitt…" at bounding box center [490, 29] width 371 height 36
click at [633, 26] on button "Action" at bounding box center [632, 30] width 56 height 10
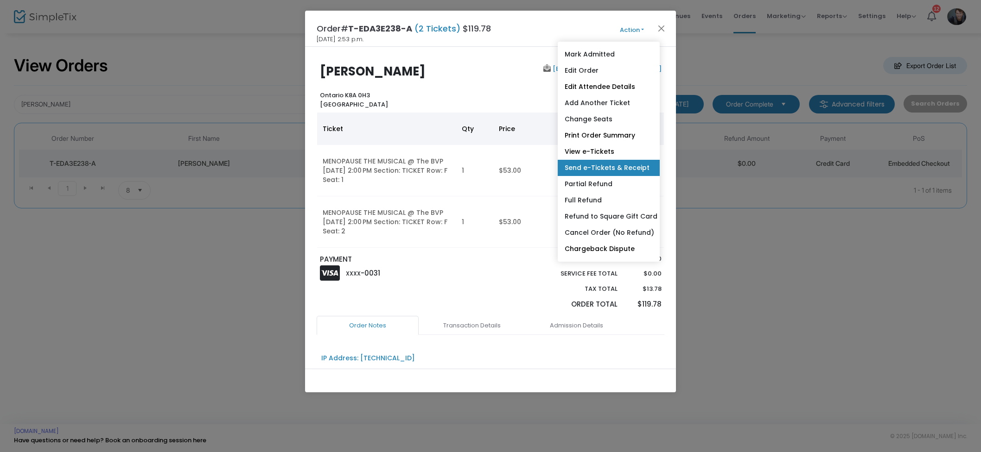
click at [625, 166] on link "Send e-Tickets & Receipt" at bounding box center [608, 168] width 102 height 16
type input "farmergail1956@gmail.com"
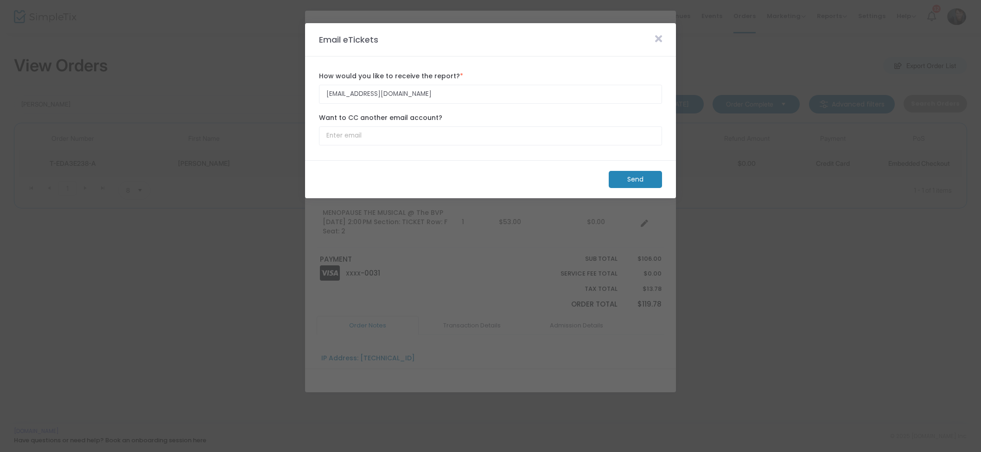
click at [647, 177] on m-button "Send" at bounding box center [634, 179] width 53 height 17
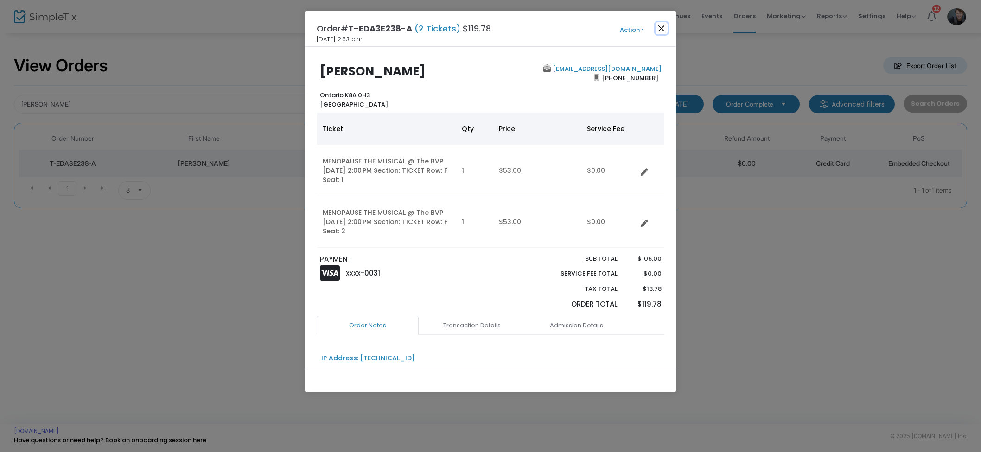
click at [663, 28] on button "Close" at bounding box center [661, 28] width 12 height 12
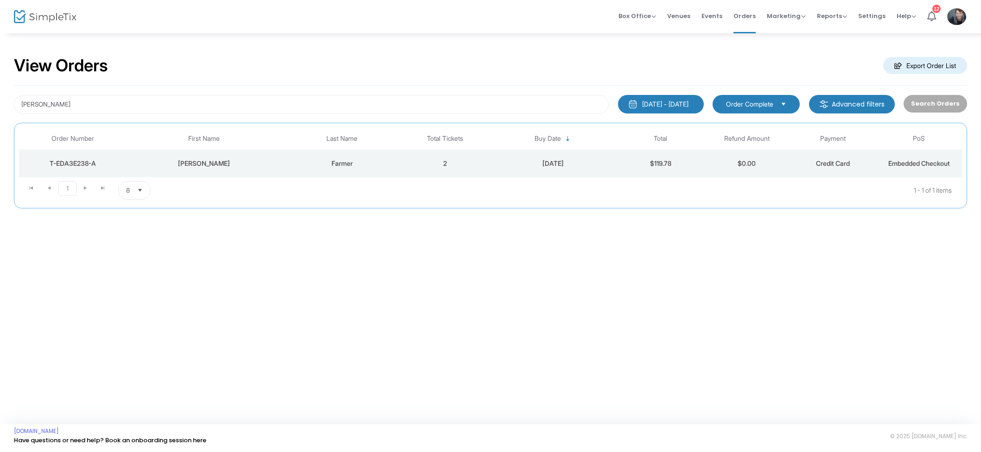
click at [721, 20] on span "Events" at bounding box center [711, 16] width 21 height 24
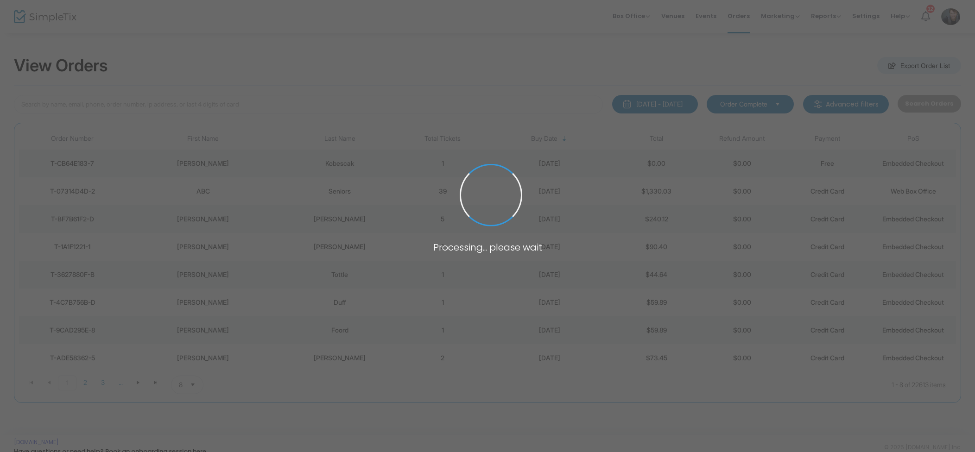
scroll to position [2, 0]
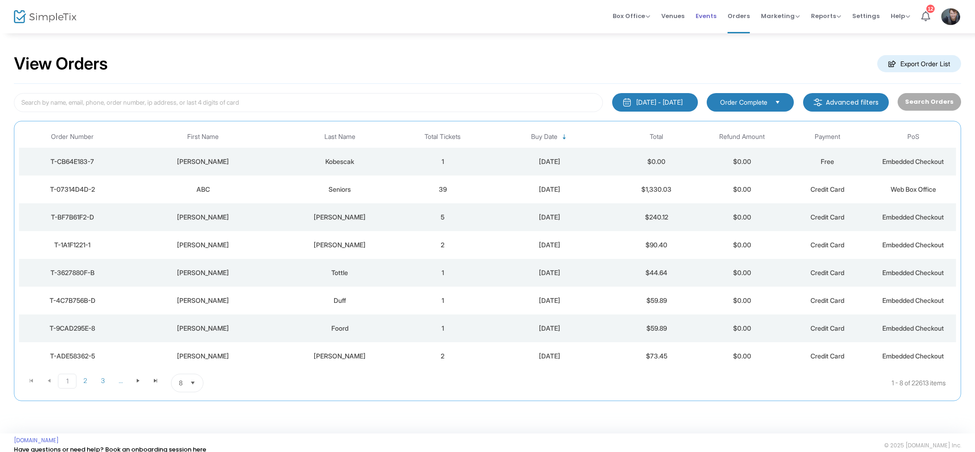
click at [705, 19] on span "Events" at bounding box center [706, 16] width 21 height 24
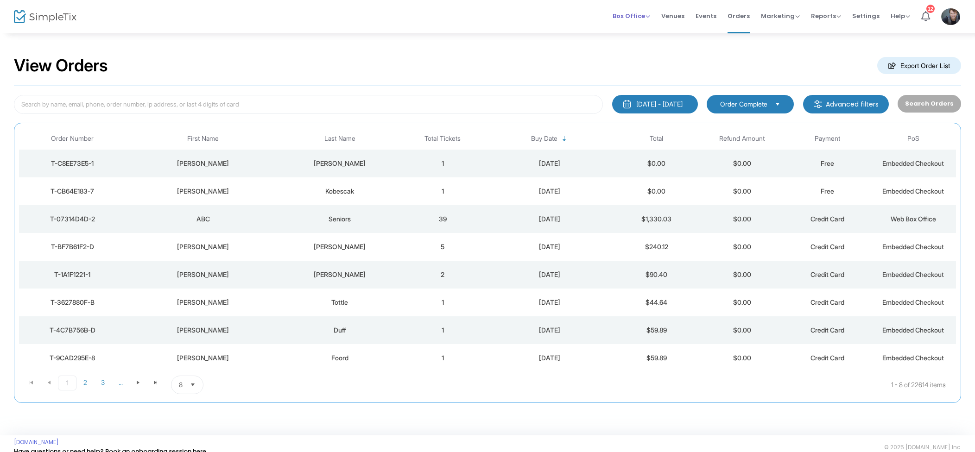
click at [643, 12] on span "Box Office" at bounding box center [632, 16] width 38 height 9
click at [649, 26] on li "Sell Tickets" at bounding box center [646, 31] width 66 height 18
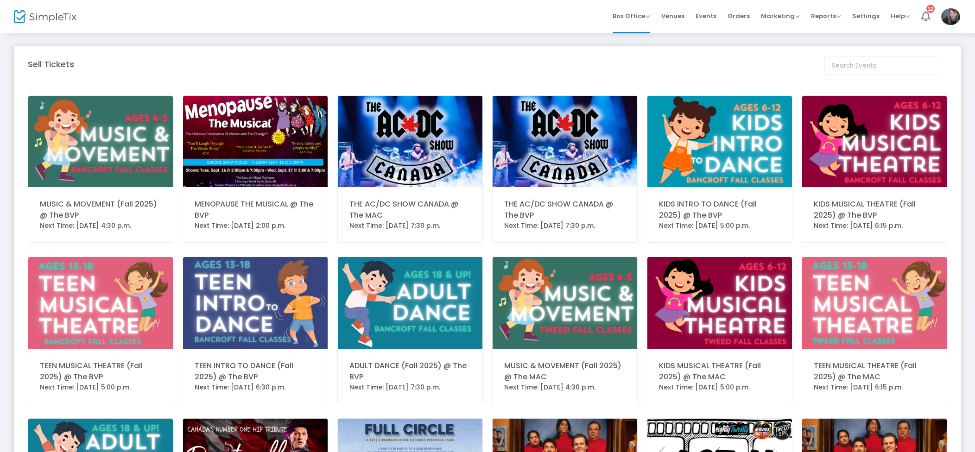
click at [213, 121] on img at bounding box center [255, 141] width 145 height 91
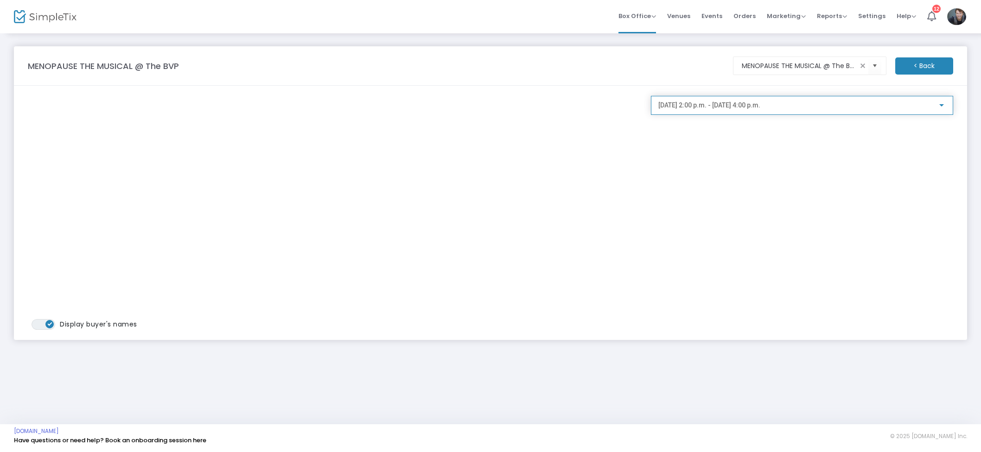
click at [760, 108] on span "[DATE] 2:00 p.m. - [DATE] 4:00 p.m." at bounding box center [709, 104] width 102 height 7
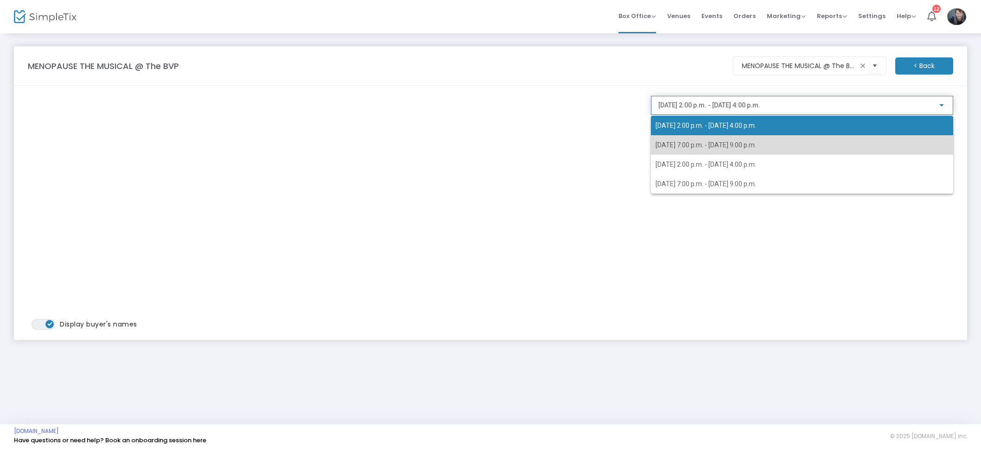
click at [796, 139] on span "[DATE] 7:00 p.m. - [DATE] 9:00 p.m." at bounding box center [801, 144] width 293 height 19
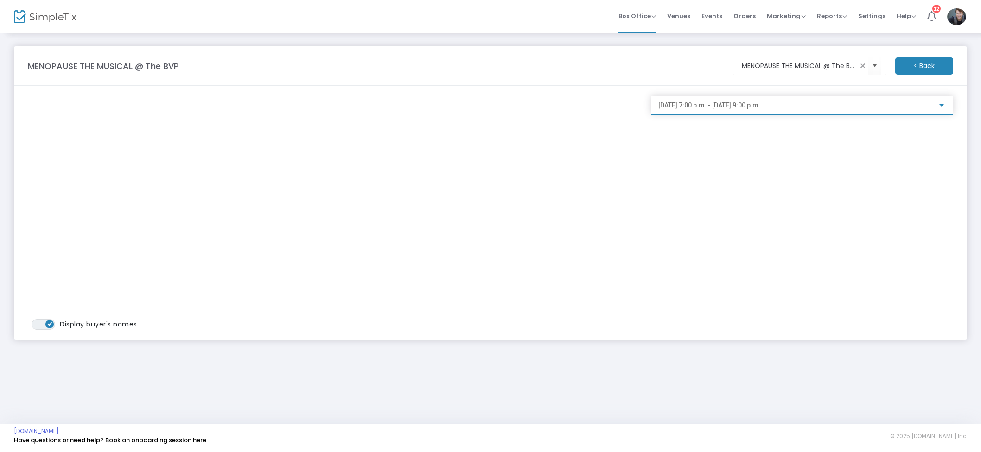
click at [760, 105] on span "[DATE] 7:00 p.m. - [DATE] 9:00 p.m." at bounding box center [709, 104] width 102 height 7
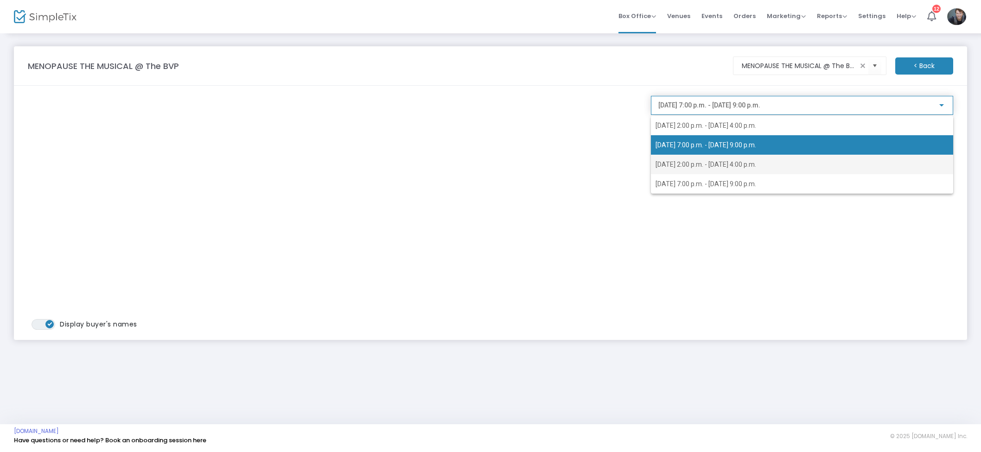
click at [756, 163] on span "[DATE] 2:00 p.m. - [DATE] 4:00 p.m." at bounding box center [705, 164] width 101 height 7
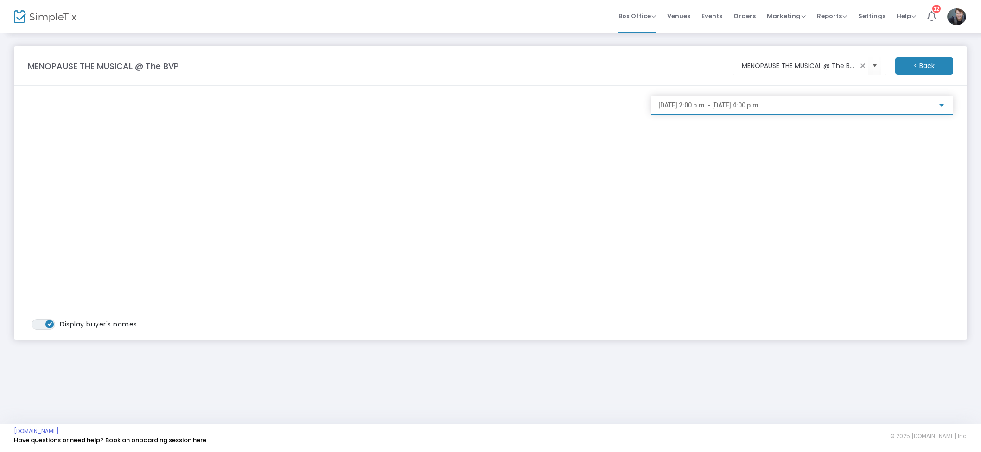
click at [760, 105] on span "[DATE] 2:00 p.m. - [DATE] 4:00 p.m." at bounding box center [709, 104] width 102 height 7
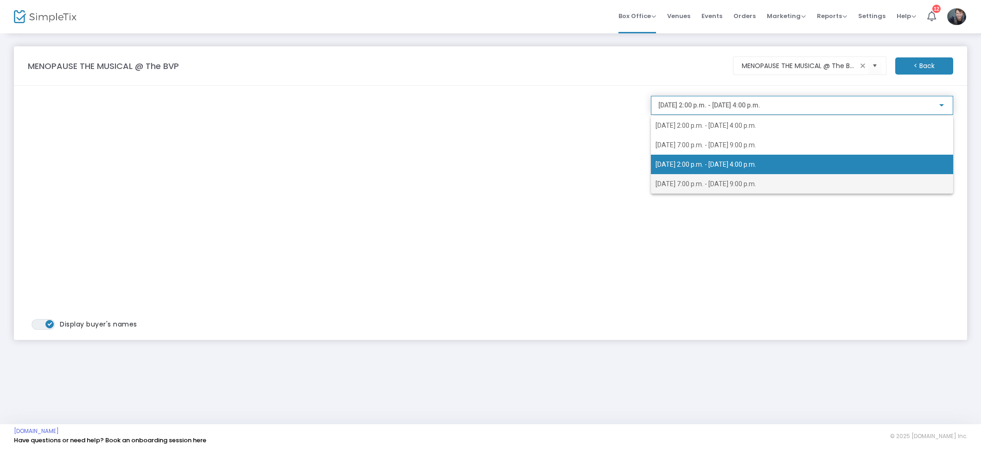
click at [756, 180] on span "[DATE] 7:00 p.m. - [DATE] 9:00 p.m." at bounding box center [705, 183] width 101 height 7
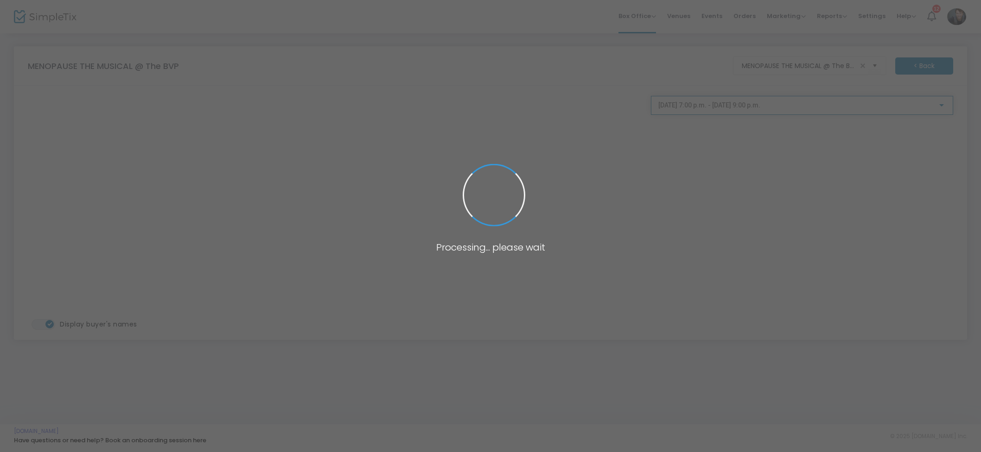
click at [752, 108] on body "Processing... please wait Box Office Sell Tickets Bookings Sell Season Pass Ven…" at bounding box center [490, 226] width 981 height 452
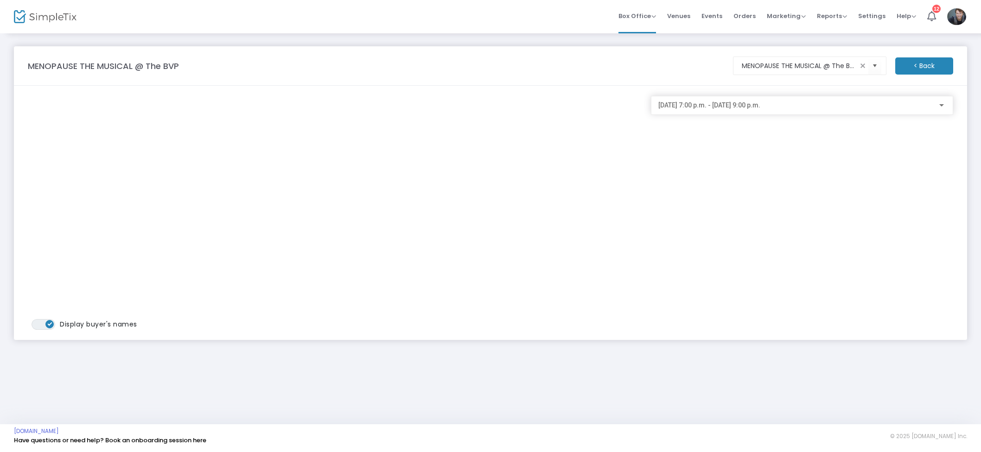
click at [760, 102] on span "[DATE] 7:00 p.m. - [DATE] 9:00 p.m." at bounding box center [709, 104] width 102 height 7
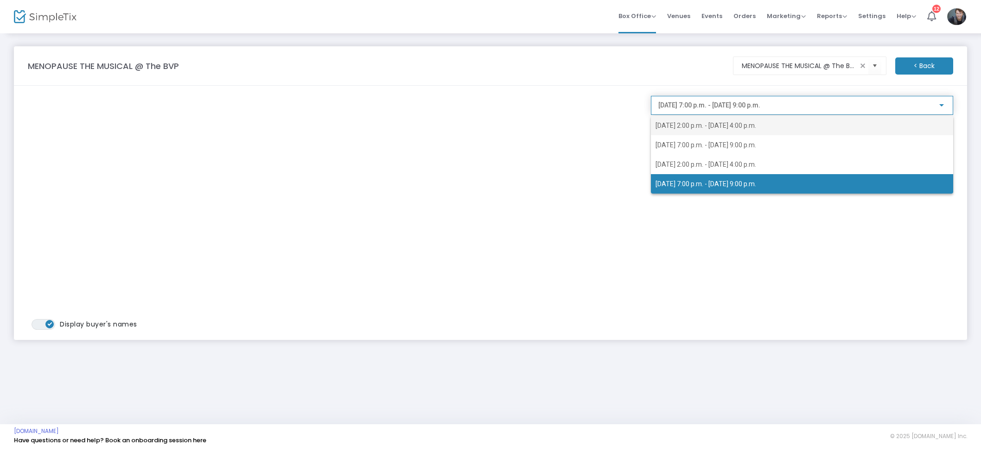
click at [756, 127] on span "[DATE] 2:00 p.m. - [DATE] 4:00 p.m." at bounding box center [705, 125] width 101 height 7
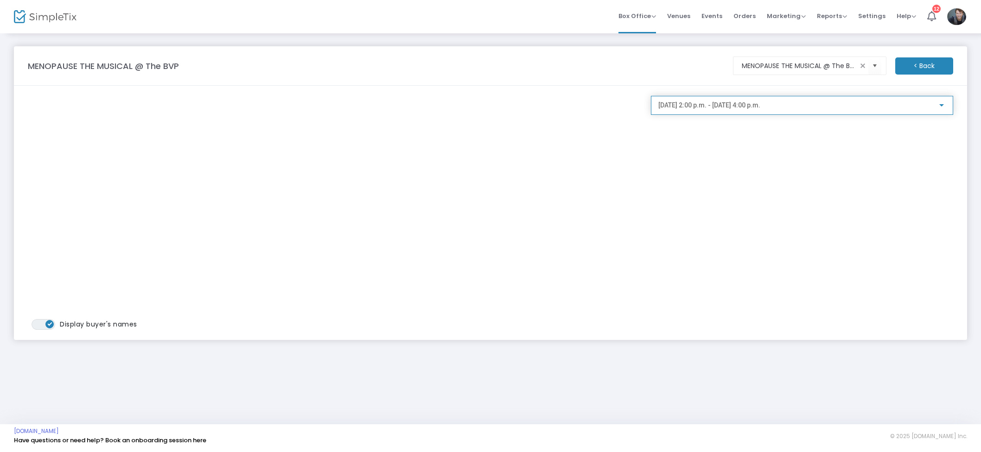
click at [747, 108] on span "[DATE] 2:00 p.m. - [DATE] 4:00 p.m." at bounding box center [709, 104] width 102 height 7
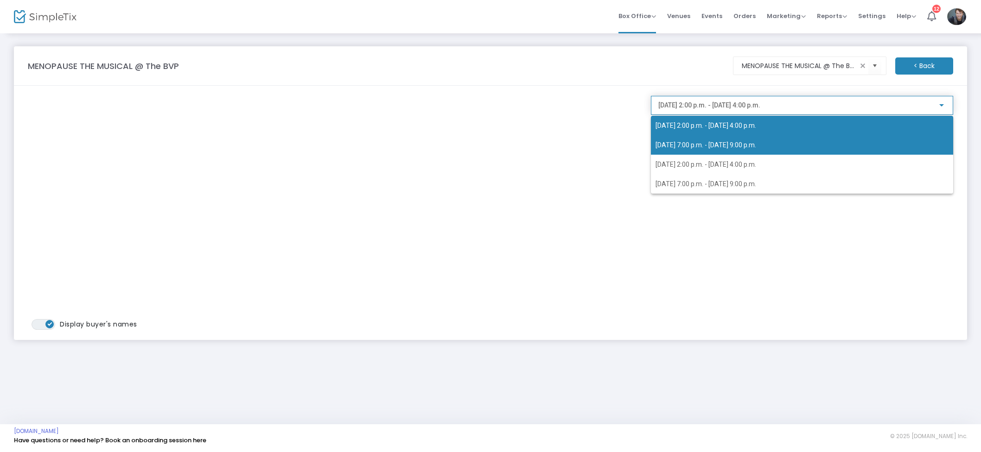
click at [745, 141] on span "[DATE] 7:00 p.m. - [DATE] 9:00 p.m." at bounding box center [801, 144] width 293 height 19
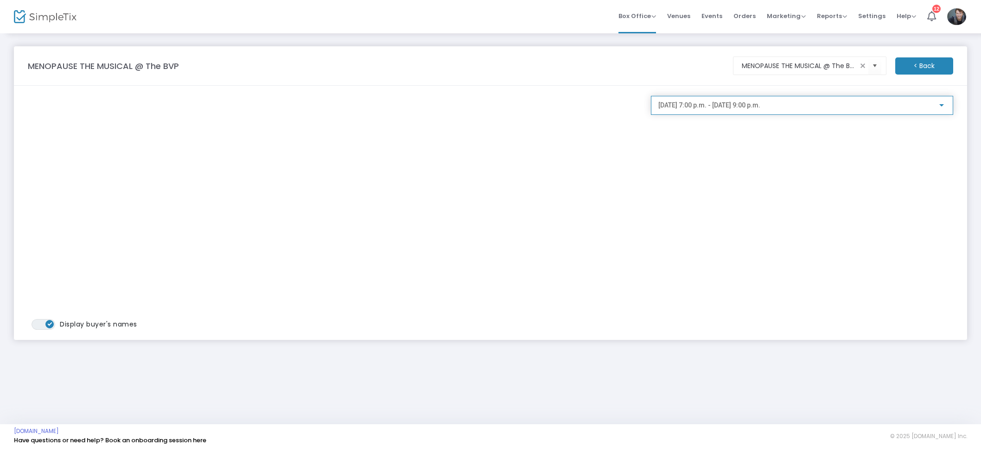
click at [760, 107] on span "[DATE] 7:00 p.m. - [DATE] 9:00 p.m." at bounding box center [709, 104] width 102 height 7
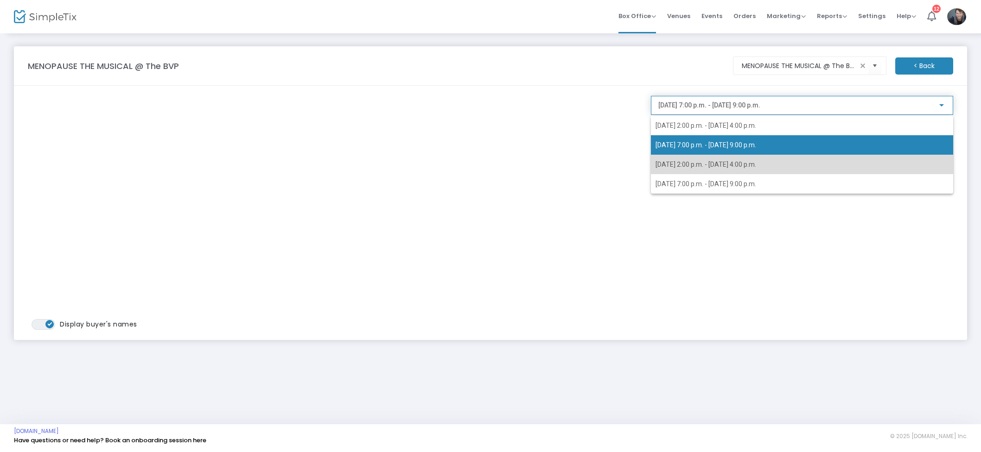
click at [756, 163] on span "[DATE] 2:00 p.m. - [DATE] 4:00 p.m." at bounding box center [705, 164] width 101 height 7
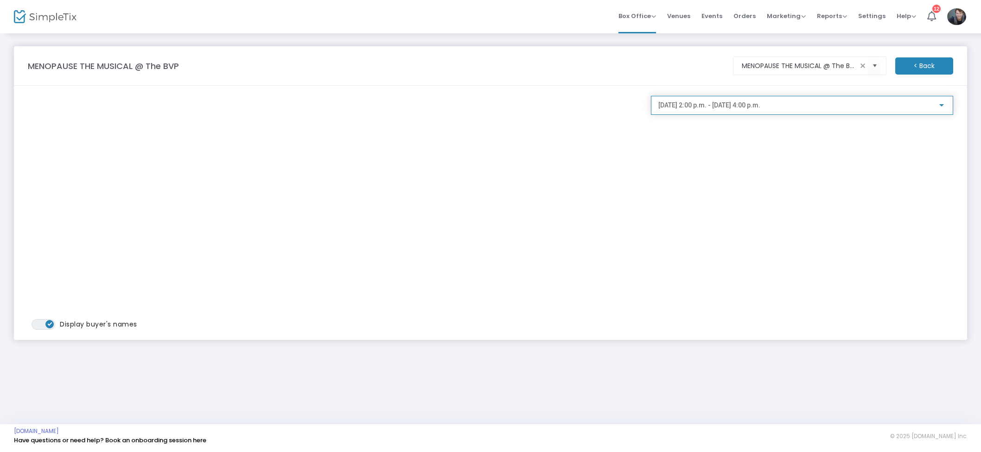
click at [760, 104] on span "[DATE] 2:00 p.m. - [DATE] 4:00 p.m." at bounding box center [709, 104] width 102 height 7
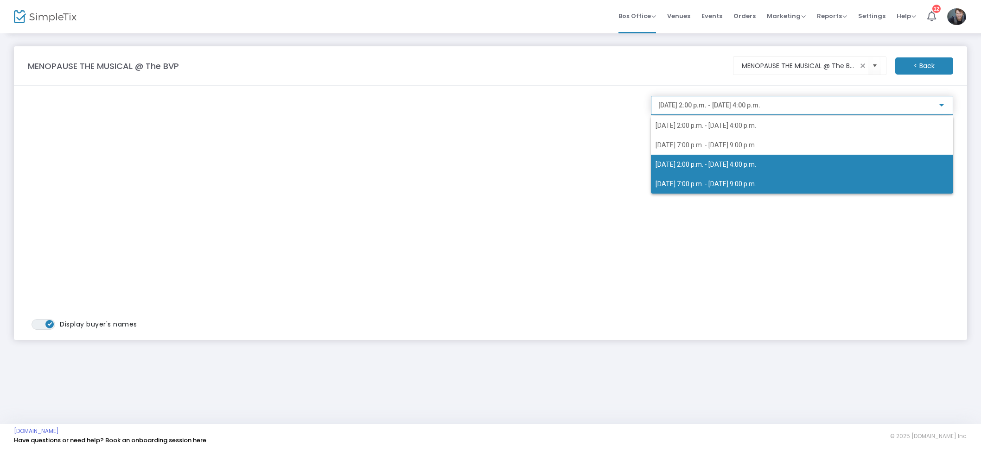
click at [728, 187] on span "[DATE] 7:00 p.m. - [DATE] 9:00 p.m." at bounding box center [705, 183] width 101 height 7
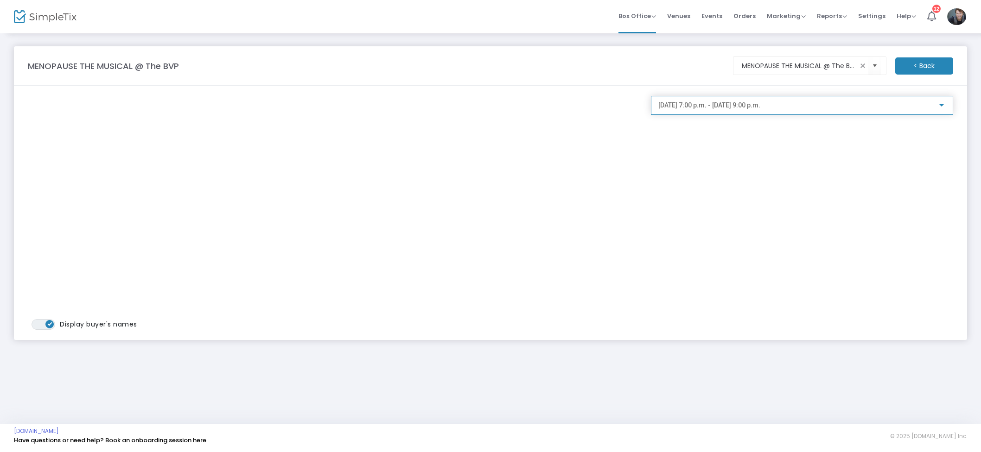
click at [748, 102] on span "[DATE] 7:00 p.m. - [DATE] 9:00 p.m." at bounding box center [709, 104] width 102 height 7
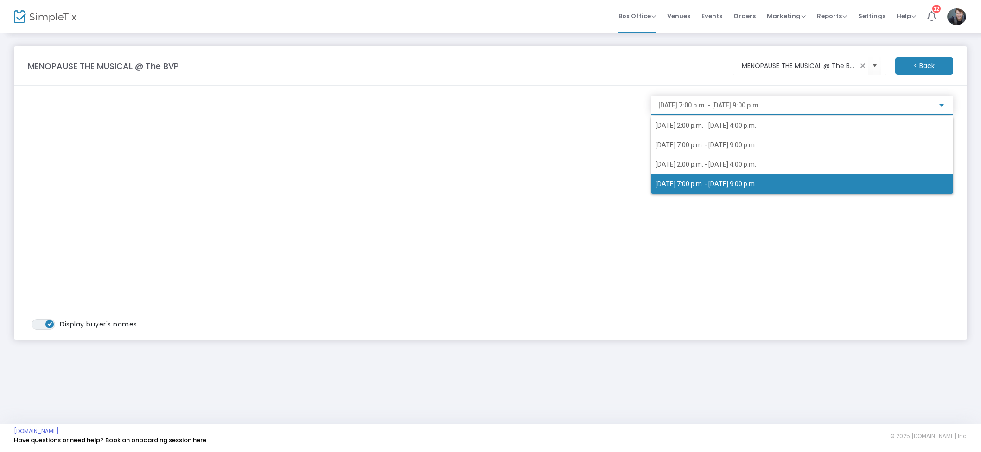
click at [748, 106] on div "2025-09-16 @ 2:00 p.m. - 2025-09-16 @ 4:00 p.m. 2025-09-16 @ 7:00 p.m. - 2025-0…" at bounding box center [794, 148] width 287 height 92
click at [750, 18] on div at bounding box center [490, 226] width 981 height 452
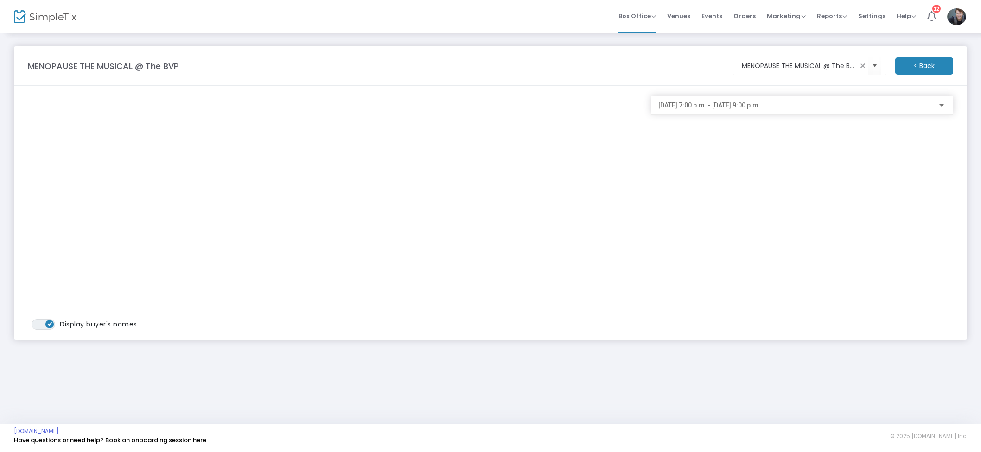
click at [756, 101] on div "[DATE] 7:00 p.m. - [DATE] 9:00 p.m." at bounding box center [801, 103] width 287 height 17
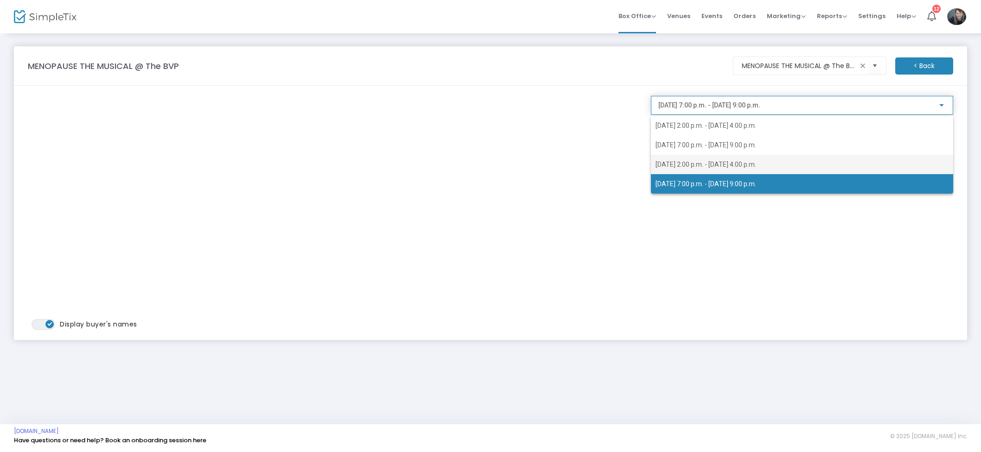
click at [751, 168] on span "[DATE] 2:00 p.m. - [DATE] 4:00 p.m." at bounding box center [801, 164] width 293 height 19
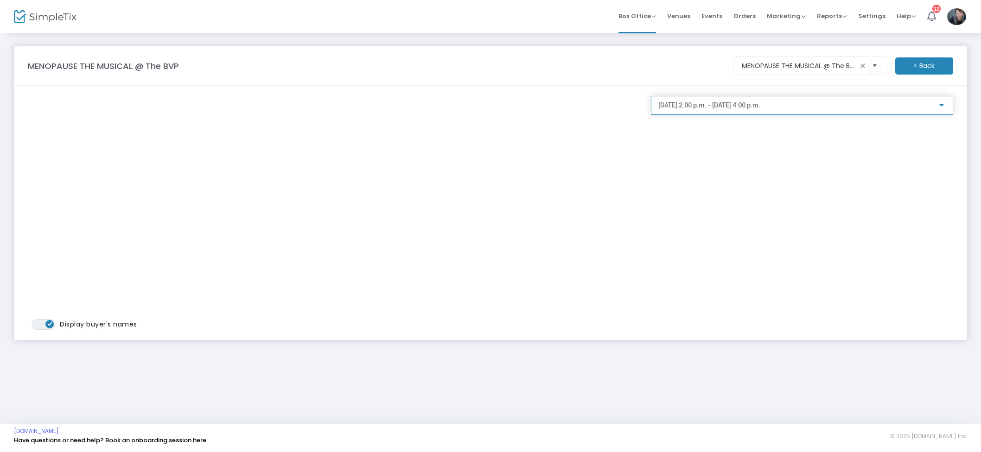
click at [758, 107] on span "[DATE] 2:00 p.m. - [DATE] 4:00 p.m." at bounding box center [709, 104] width 102 height 7
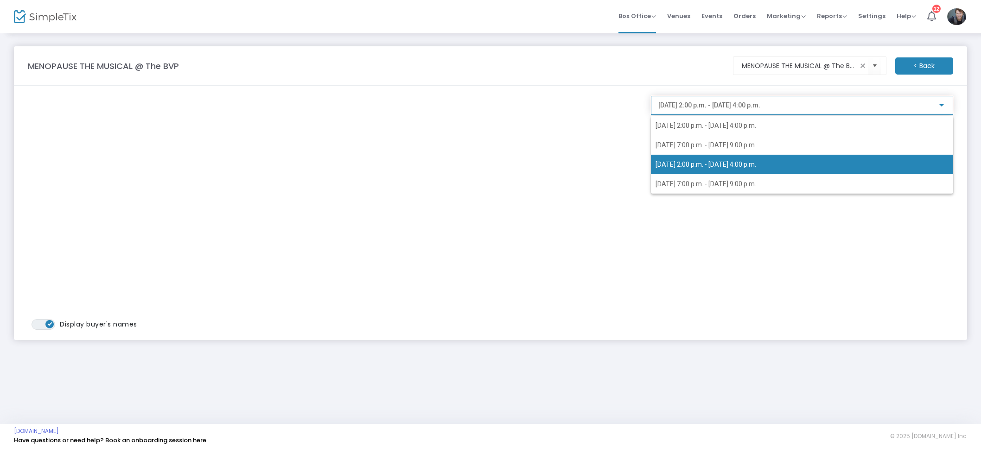
click at [743, 17] on div at bounding box center [490, 226] width 981 height 452
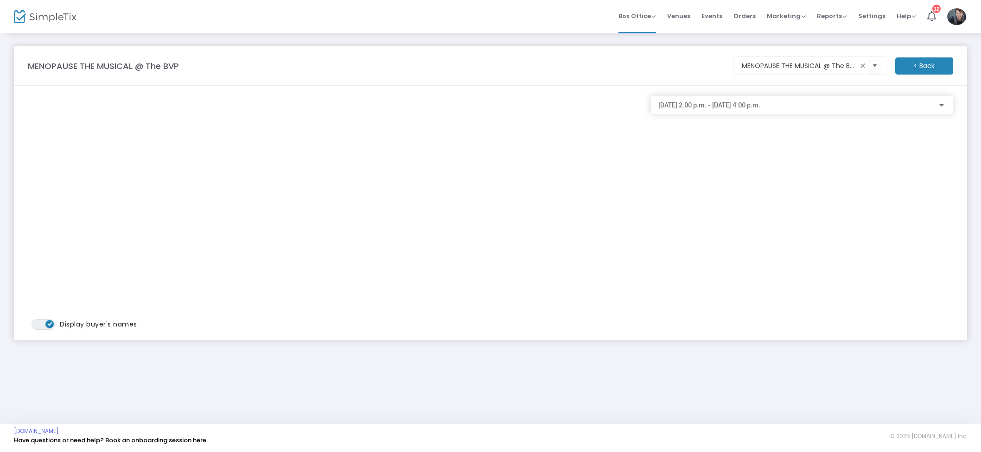
drag, startPoint x: 741, startPoint y: 17, endPoint x: 736, endPoint y: 23, distance: 8.3
click at [741, 17] on span "Orders" at bounding box center [744, 16] width 22 height 24
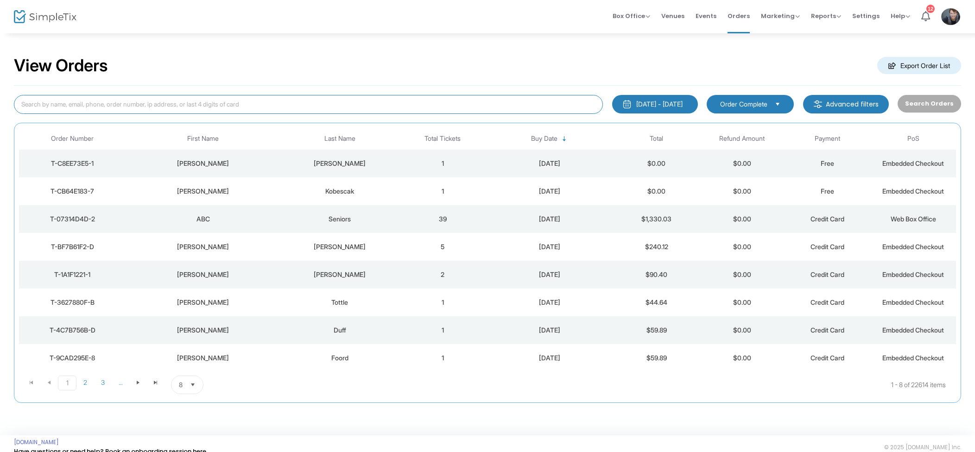
click at [270, 110] on input at bounding box center [308, 104] width 589 height 19
click at [218, 104] on input at bounding box center [308, 104] width 589 height 19
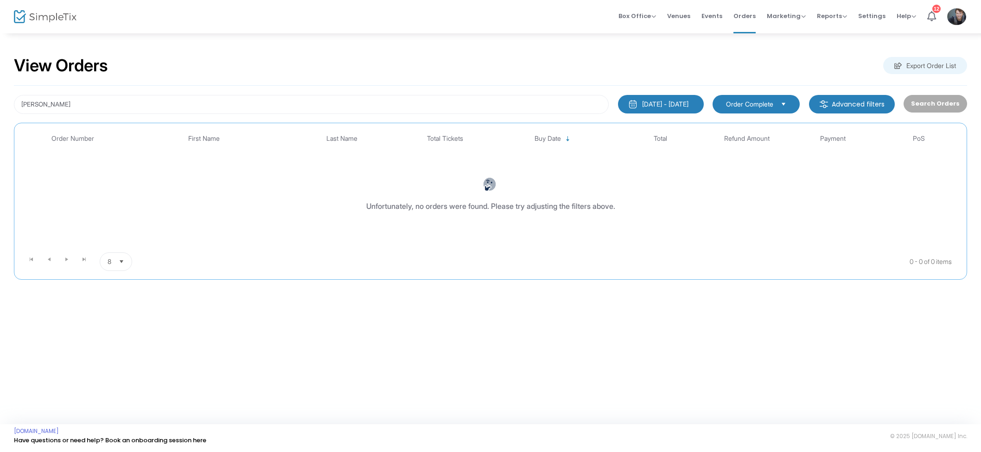
click at [674, 111] on button "[DATE] - [DATE]" at bounding box center [661, 104] width 86 height 19
drag, startPoint x: 564, startPoint y: 79, endPoint x: 552, endPoint y: 77, distance: 12.3
click at [564, 79] on div "View Orders Export Order List" at bounding box center [490, 65] width 953 height 39
drag, startPoint x: 63, startPoint y: 104, endPoint x: 39, endPoint y: 106, distance: 24.2
click at [63, 104] on input "Elizabeth Hassler" at bounding box center [311, 104] width 595 height 19
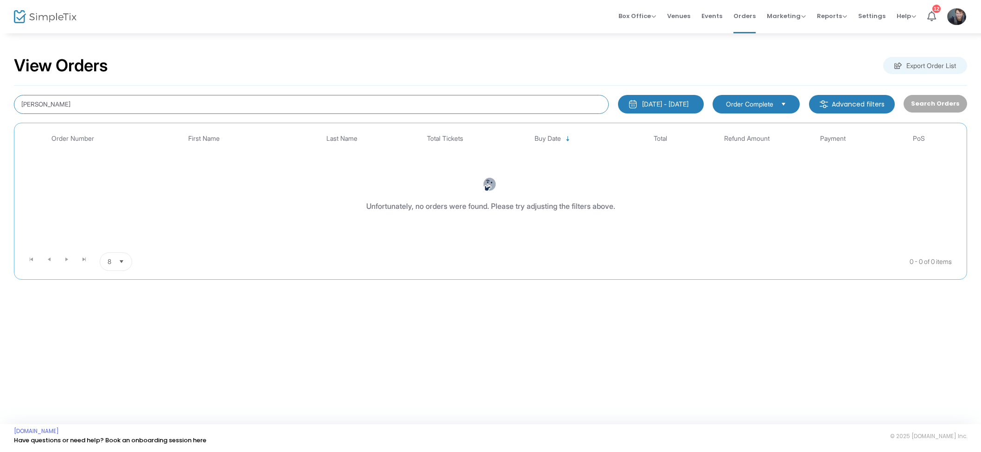
drag, startPoint x: 38, startPoint y: 104, endPoint x: 9, endPoint y: 103, distance: 29.2
click at [8, 104] on div "View Orders Export Order List Elizabeth Hassler 2000-01-01 - 2025-09-15 Last 30…" at bounding box center [490, 172] width 981 height 280
click at [27, 104] on input "Beth Hassler" at bounding box center [311, 104] width 595 height 19
drag, startPoint x: 57, startPoint y: 105, endPoint x: 39, endPoint y: 105, distance: 18.1
click at [57, 105] on input "Beth Hassler" at bounding box center [311, 104] width 595 height 19
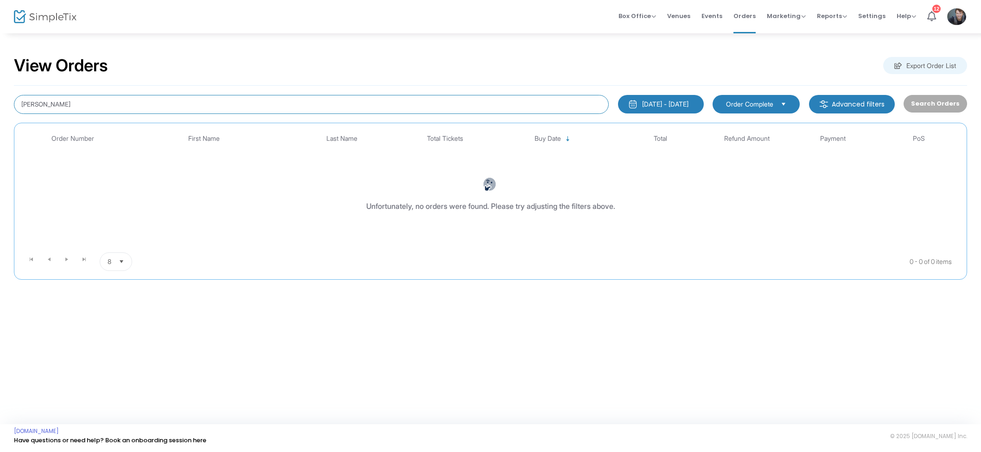
drag, startPoint x: 37, startPoint y: 104, endPoint x: -8, endPoint y: 104, distance: 45.0
click at [0, 104] on html "Processing... please wait Box Office Sell Tickets Bookings Sell Season Pass Ven…" at bounding box center [490, 226] width 981 height 452
click at [87, 105] on input "Hassler" at bounding box center [311, 104] width 595 height 19
click at [86, 105] on input "Hassler" at bounding box center [311, 104] width 595 height 19
click at [86, 106] on input "Hassler" at bounding box center [311, 104] width 595 height 19
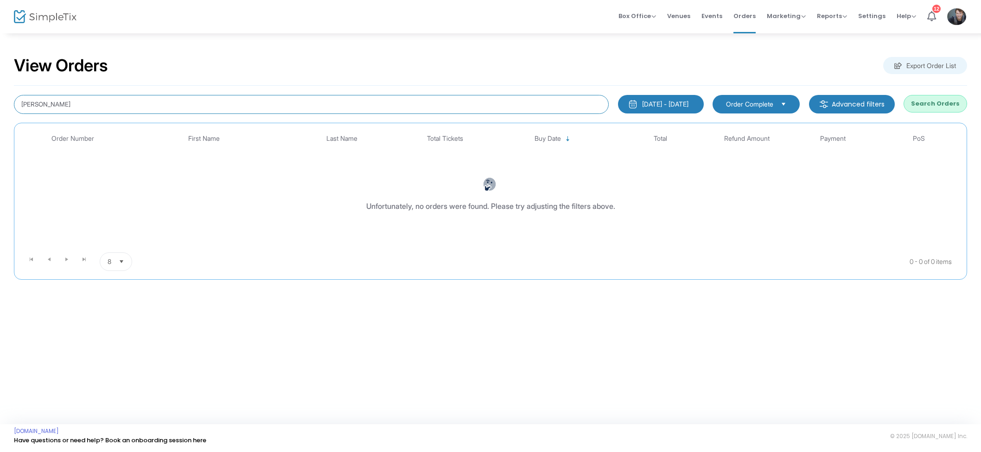
type input "Beth"
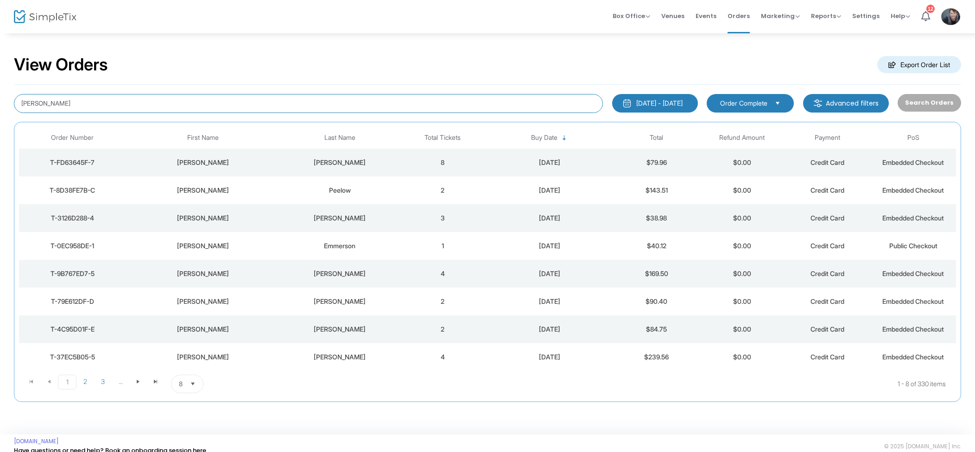
scroll to position [11, 0]
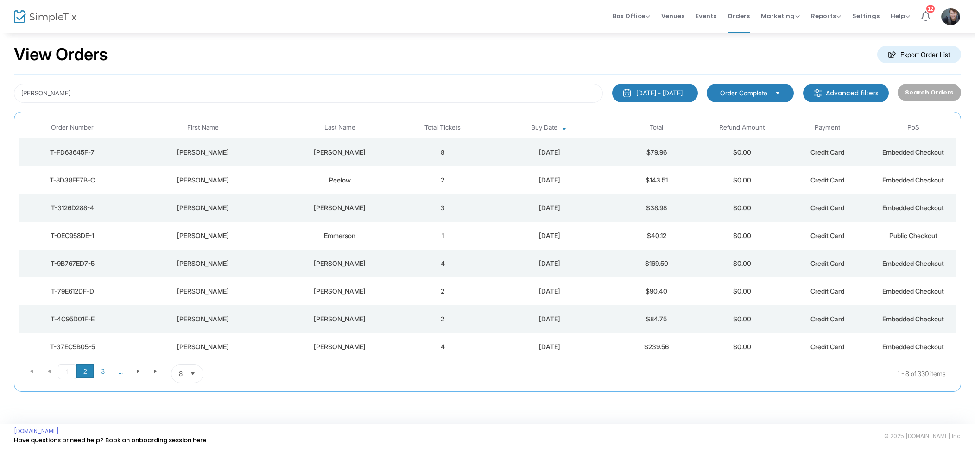
click at [87, 372] on span "2" at bounding box center [85, 372] width 18 height 14
click at [95, 371] on span "3" at bounding box center [103, 372] width 18 height 14
click at [64, 368] on span "1" at bounding box center [67, 372] width 18 height 14
click at [99, 82] on div "Beth 2000-01-01 - 2025-09-15 Last 30 Days Today Yesterday This week This Month …" at bounding box center [487, 233] width 947 height 317
drag, startPoint x: 100, startPoint y: 82, endPoint x: 88, endPoint y: 90, distance: 14.0
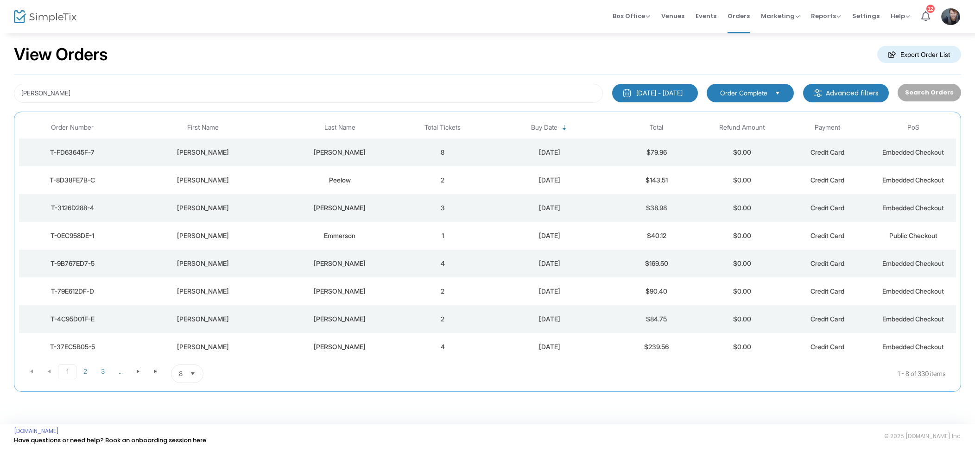
click at [99, 83] on div "Beth 2000-01-01 - 2025-09-15 Last 30 Days Today Yesterday This week This Month …" at bounding box center [487, 233] width 947 height 317
click at [89, 90] on input "Beth" at bounding box center [308, 93] width 589 height 19
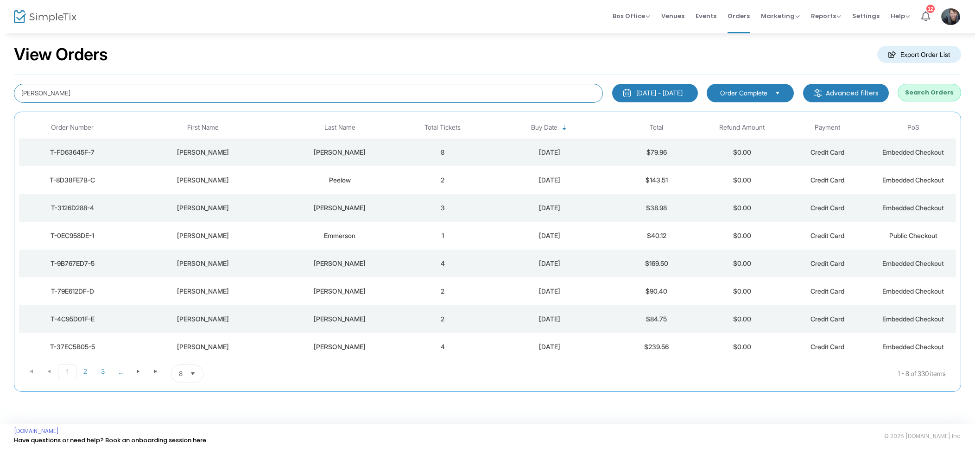
type input "Hasler"
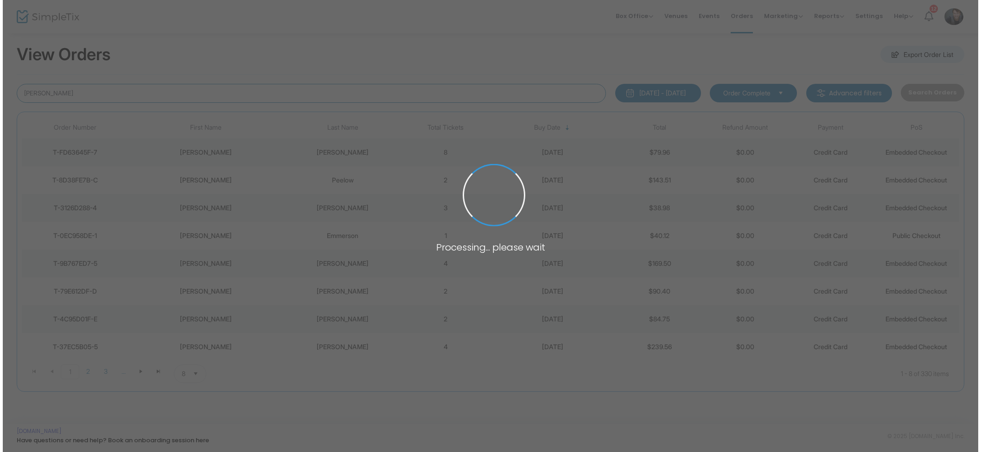
scroll to position [0, 0]
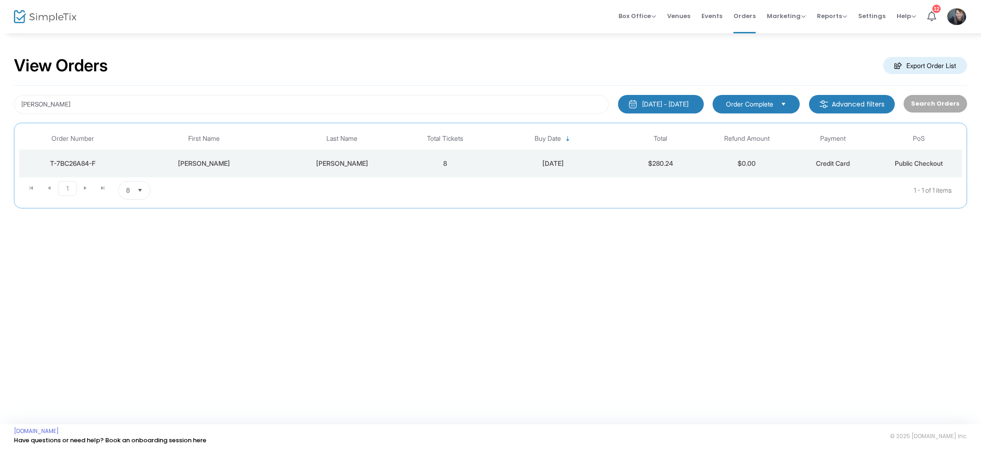
click at [505, 158] on td "2024-11-18" at bounding box center [552, 164] width 129 height 28
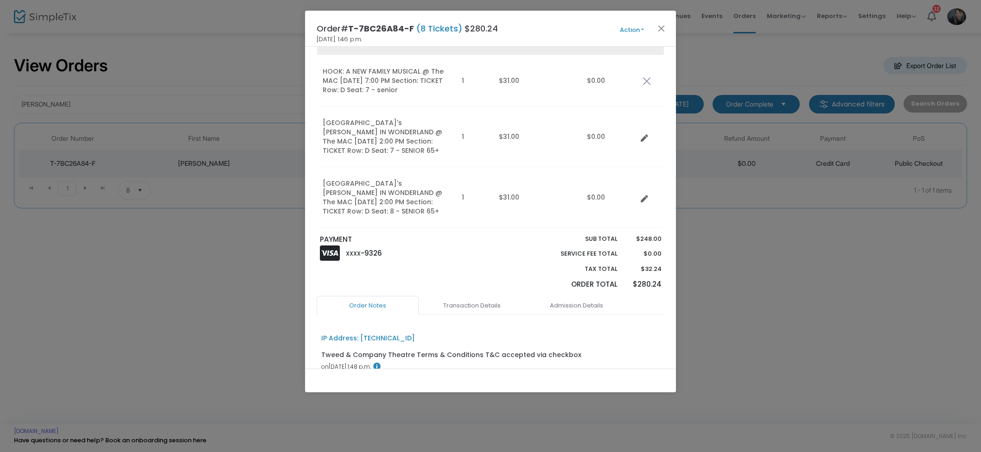
scroll to position [472, 0]
click at [641, 31] on button "Action" at bounding box center [632, 30] width 56 height 10
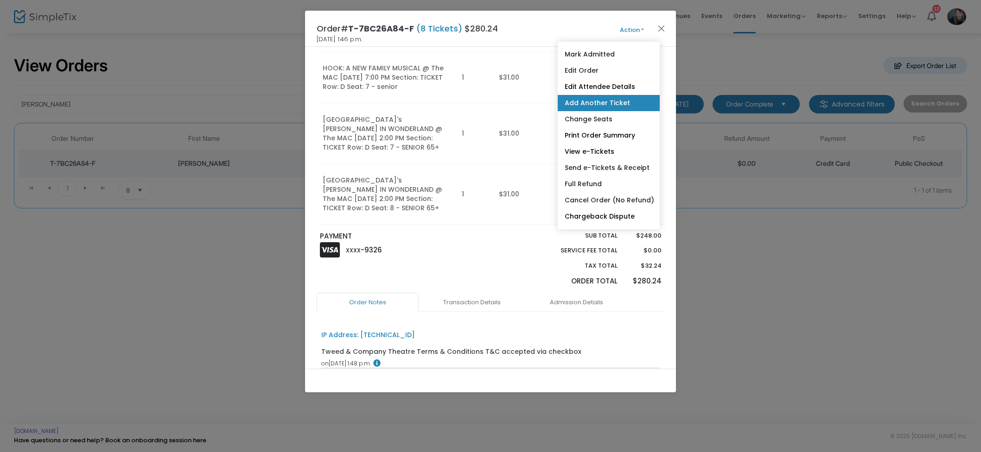
click at [619, 103] on link "Add Another Ticket" at bounding box center [608, 103] width 102 height 16
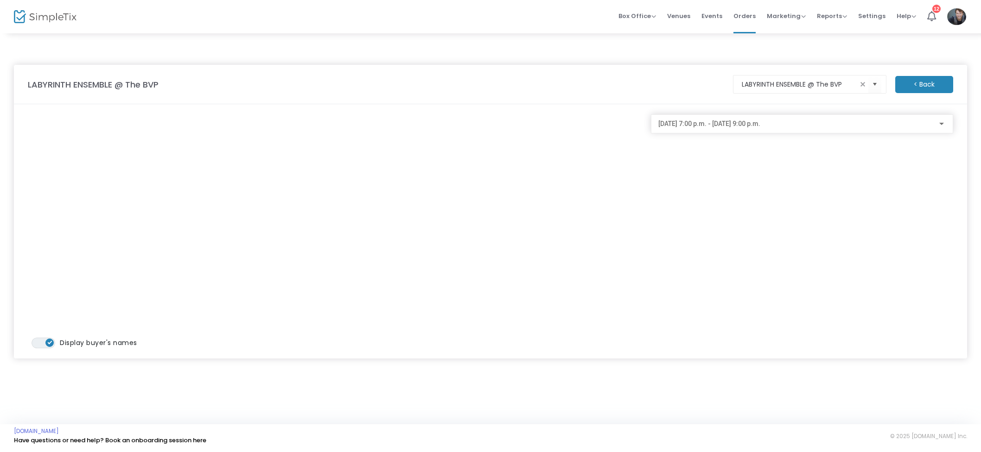
click at [734, 129] on div "2025-11-09 @ 7:00 p.m. - 2025-11-09 @ 9:00 p.m." at bounding box center [801, 121] width 287 height 17
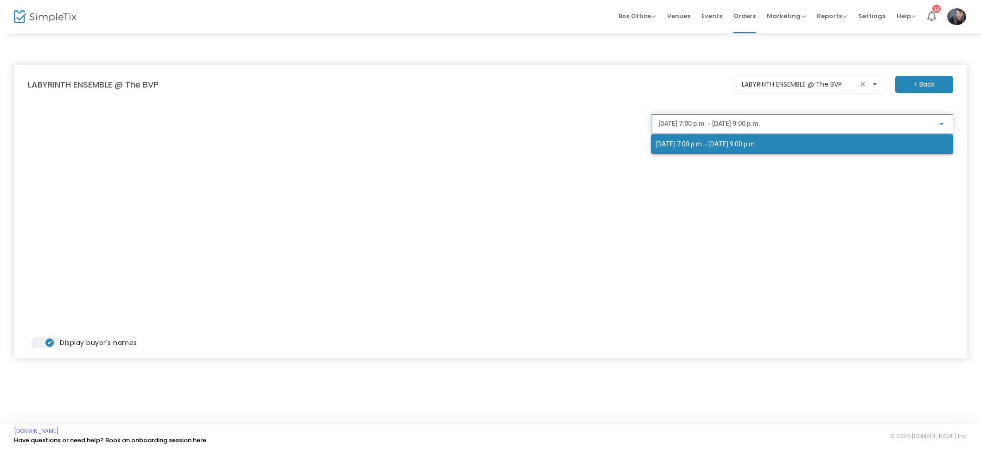
drag, startPoint x: 874, startPoint y: 87, endPoint x: 877, endPoint y: 80, distance: 8.1
click at [874, 87] on div at bounding box center [490, 226] width 981 height 452
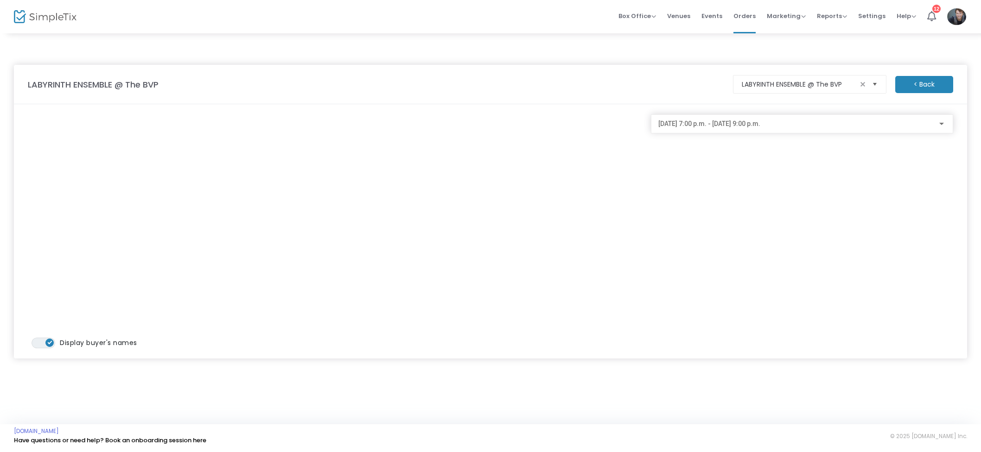
click at [877, 79] on span "Select" at bounding box center [874, 84] width 15 height 15
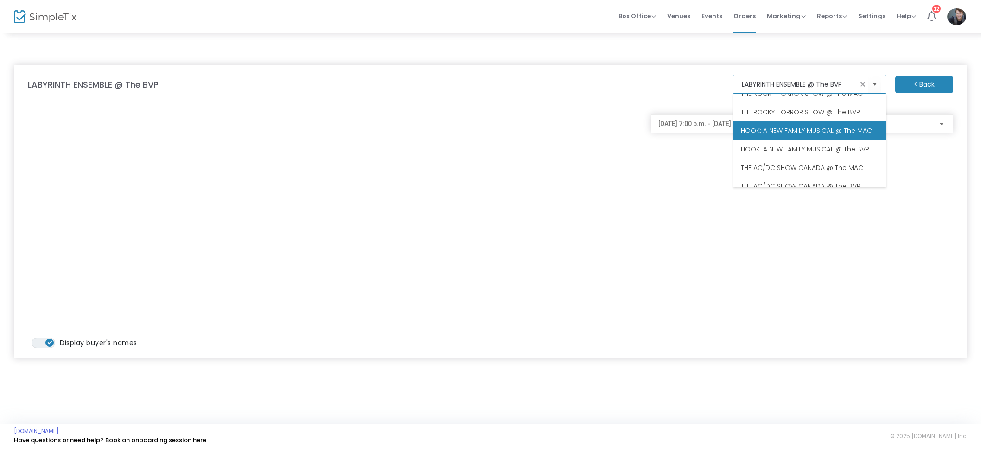
scroll to position [0, 0]
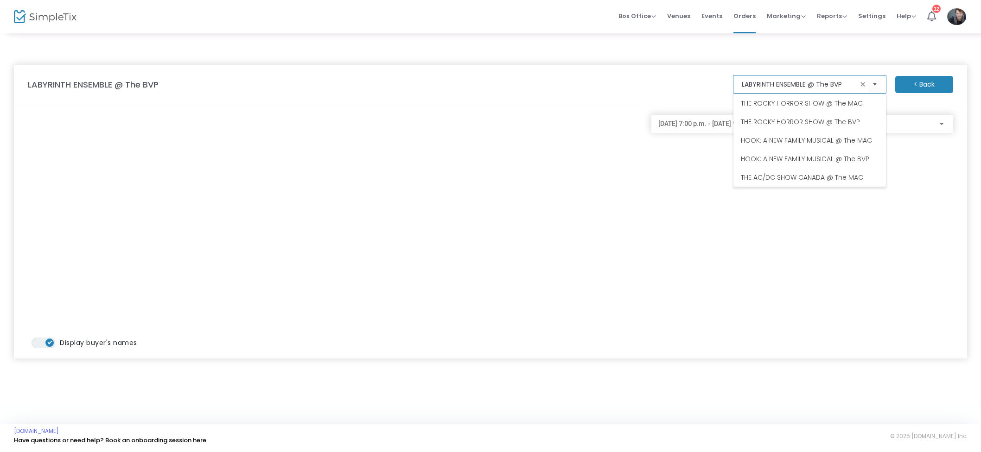
click at [853, 105] on span "THE ROCKY HORROR SHOW @ The MAC" at bounding box center [802, 103] width 122 height 9
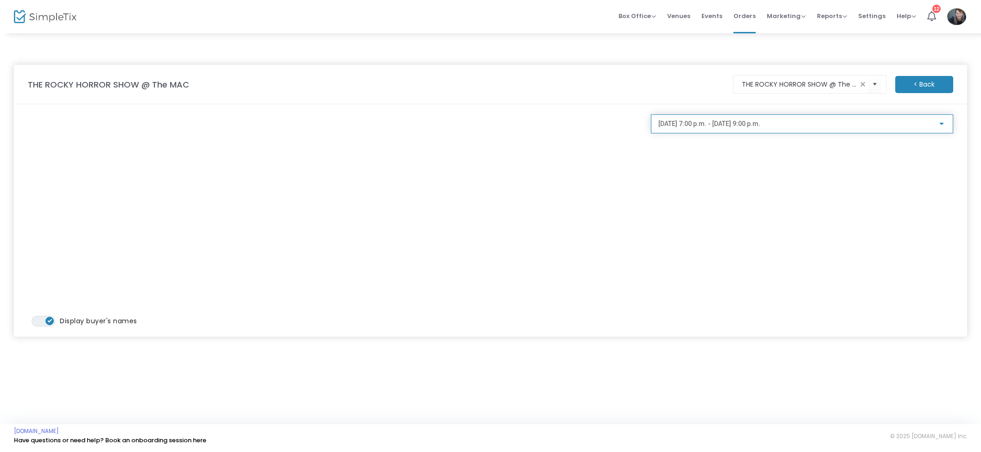
click at [820, 126] on div "2025-10-29 @ 7:00 p.m. - 2025-10-29 @ 9:00 p.m." at bounding box center [797, 123] width 279 height 7
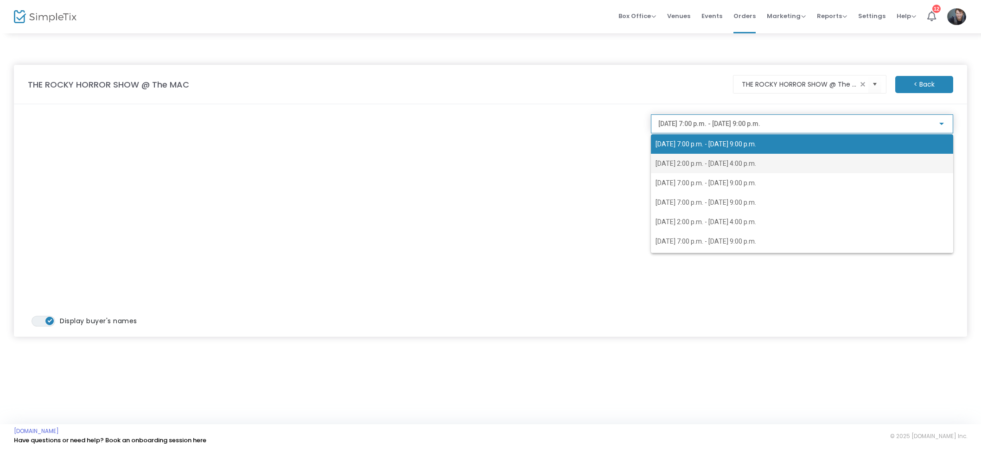
click at [703, 166] on span "2025-10-30 @ 2:00 p.m. - 2025-10-30 @ 4:00 p.m." at bounding box center [705, 163] width 101 height 7
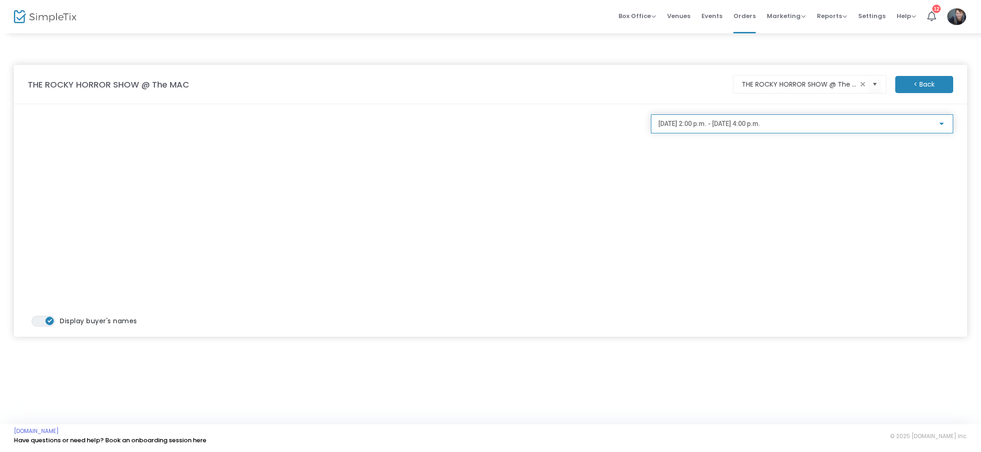
click at [760, 122] on span "2025-10-30 @ 2:00 p.m. - 2025-10-30 @ 4:00 p.m." at bounding box center [709, 123] width 102 height 7
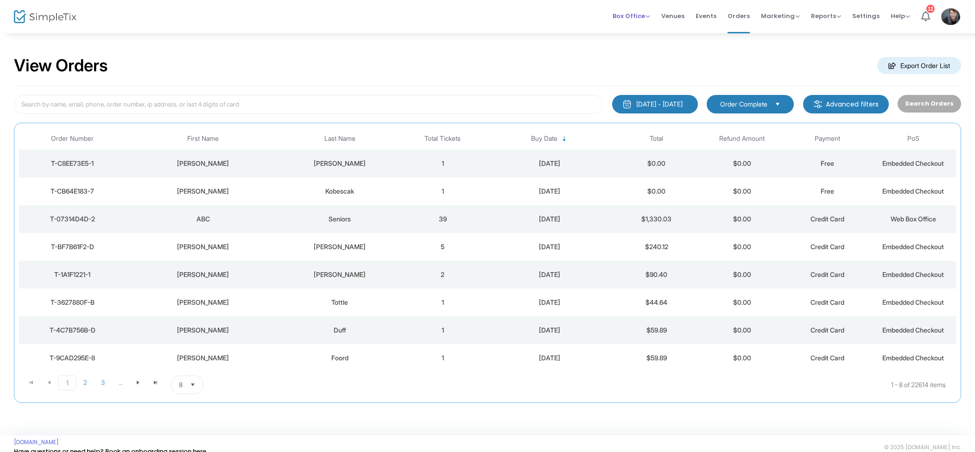
drag, startPoint x: 643, startPoint y: 14, endPoint x: 646, endPoint y: 17, distance: 4.9
click at [643, 14] on span "Box Office" at bounding box center [632, 16] width 38 height 9
click at [647, 26] on li "Sell Tickets" at bounding box center [646, 31] width 66 height 18
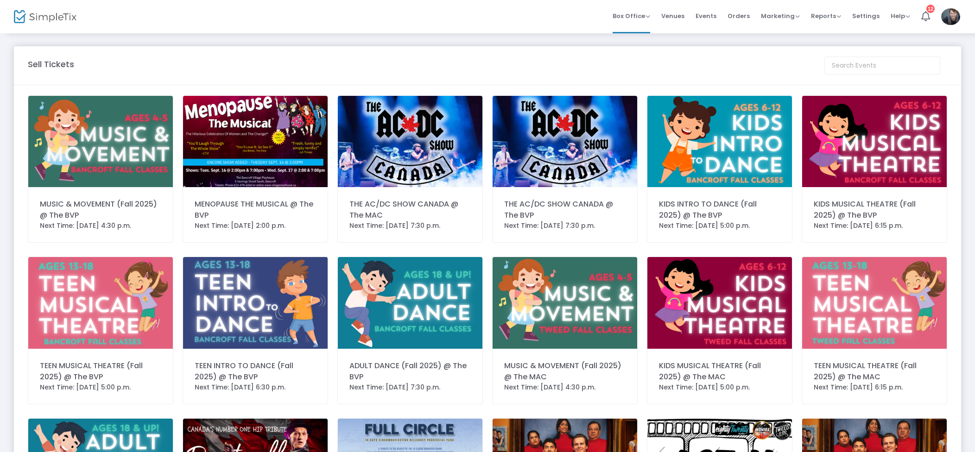
click at [284, 127] on img at bounding box center [255, 141] width 145 height 91
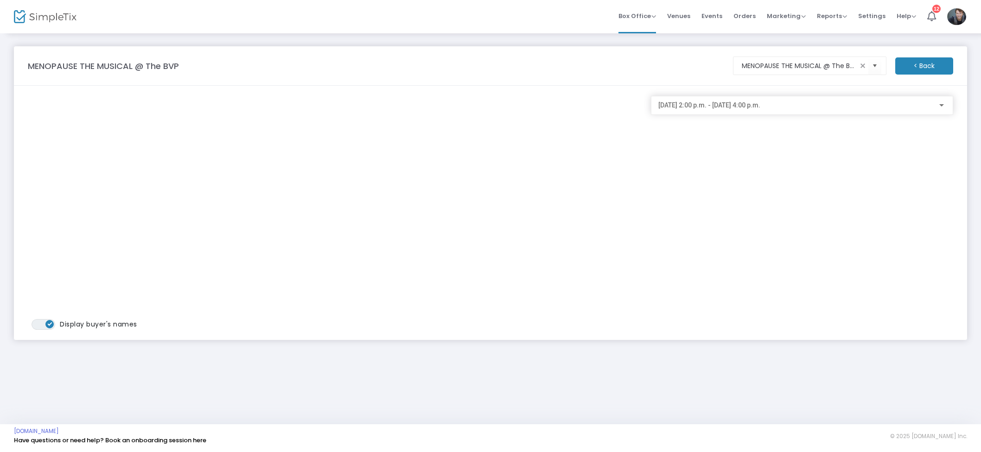
click at [733, 109] on span "[DATE] 2:00 p.m. - [DATE] 4:00 p.m." at bounding box center [709, 104] width 102 height 7
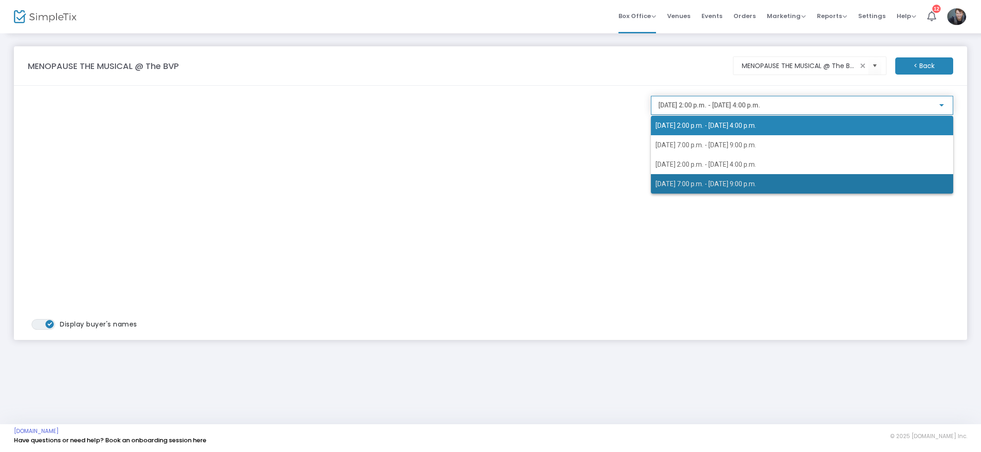
click at [715, 175] on span "[DATE] 7:00 p.m. - [DATE] 9:00 p.m." at bounding box center [801, 183] width 293 height 19
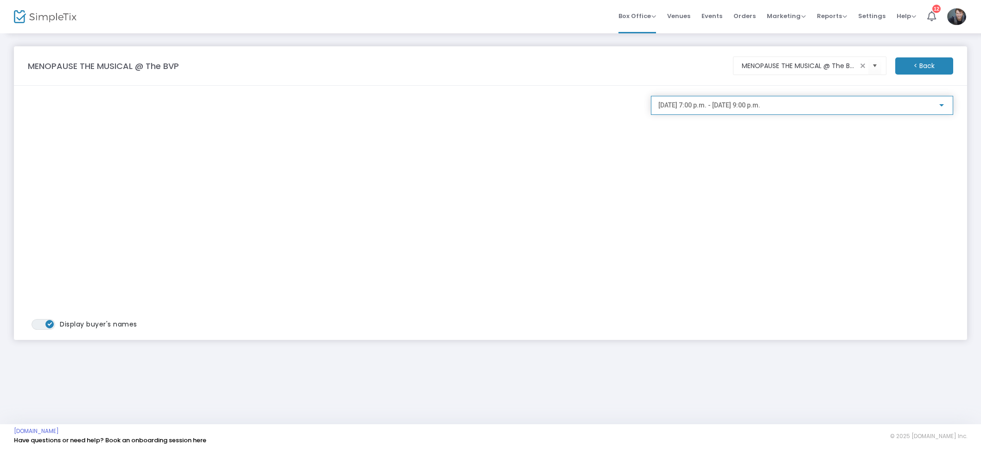
click at [730, 107] on span "[DATE] 7:00 p.m. - [DATE] 9:00 p.m." at bounding box center [709, 104] width 102 height 7
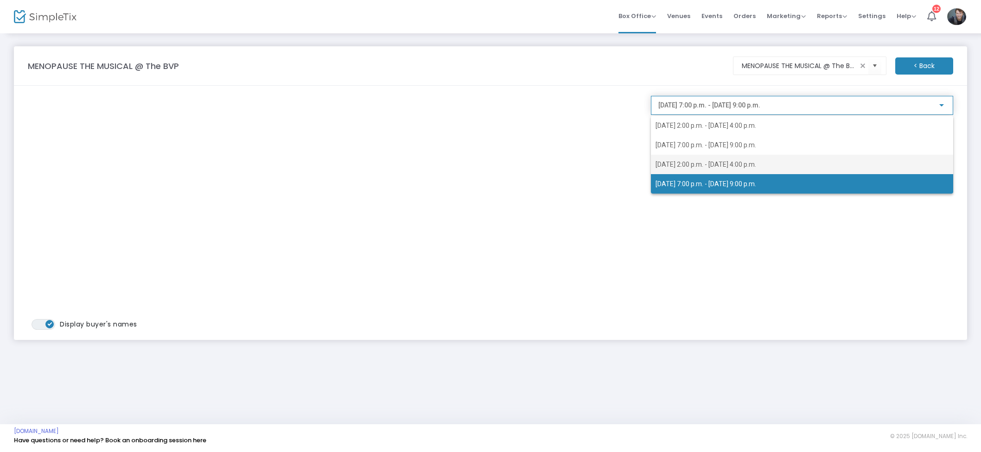
click at [756, 165] on span "[DATE] 2:00 p.m. - [DATE] 4:00 p.m." at bounding box center [705, 164] width 101 height 7
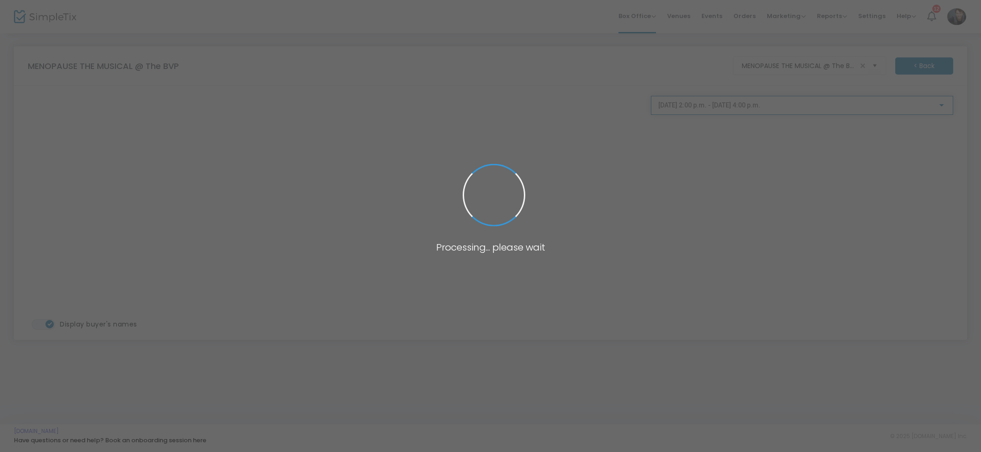
click at [765, 104] on span at bounding box center [490, 226] width 981 height 452
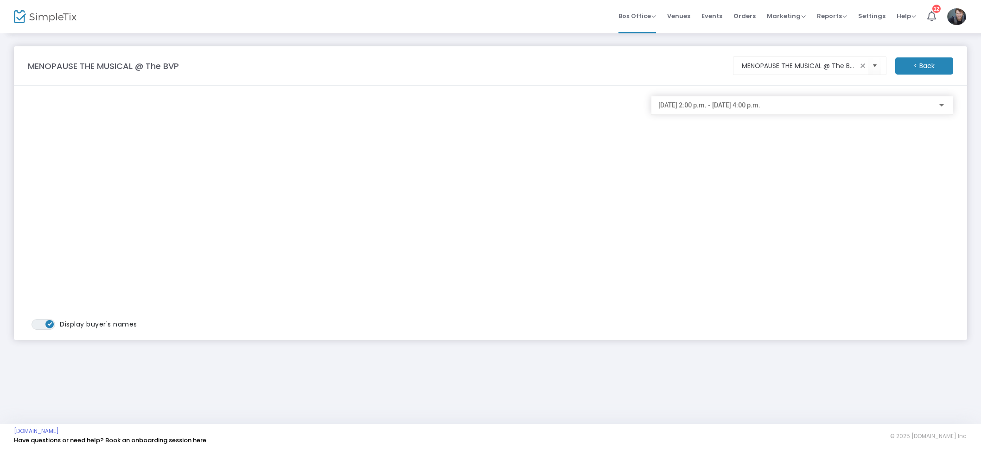
click at [760, 104] on span "[DATE] 2:00 p.m. - [DATE] 4:00 p.m." at bounding box center [709, 104] width 102 height 7
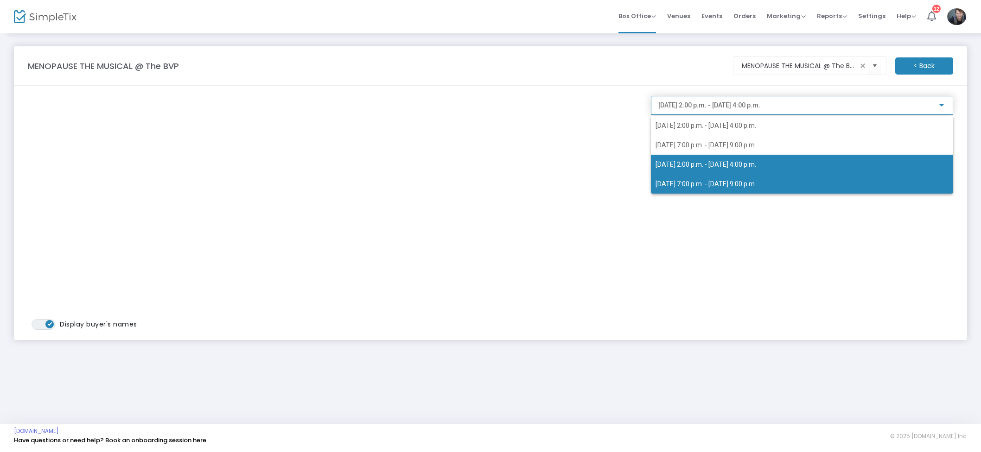
click at [753, 181] on span "[DATE] 7:00 p.m. - [DATE] 9:00 p.m." at bounding box center [705, 183] width 101 height 7
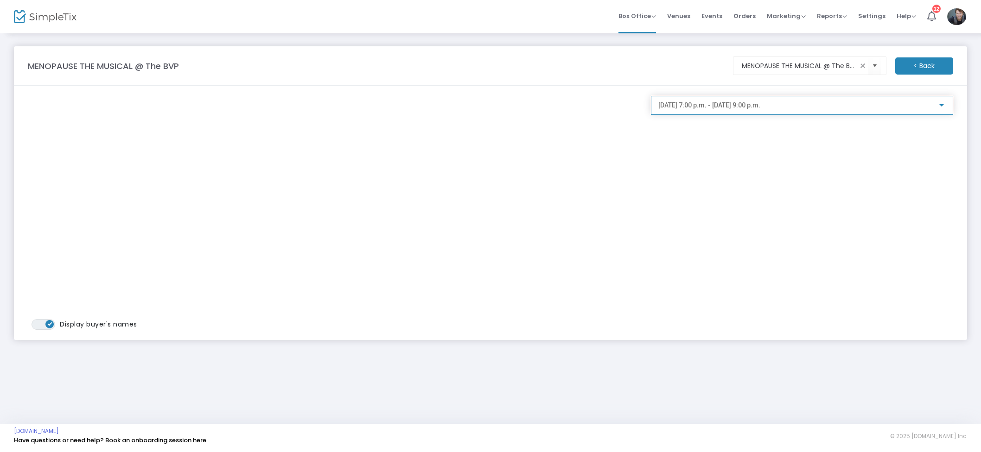
click at [760, 104] on span "[DATE] 7:00 p.m. - [DATE] 9:00 p.m." at bounding box center [709, 104] width 102 height 7
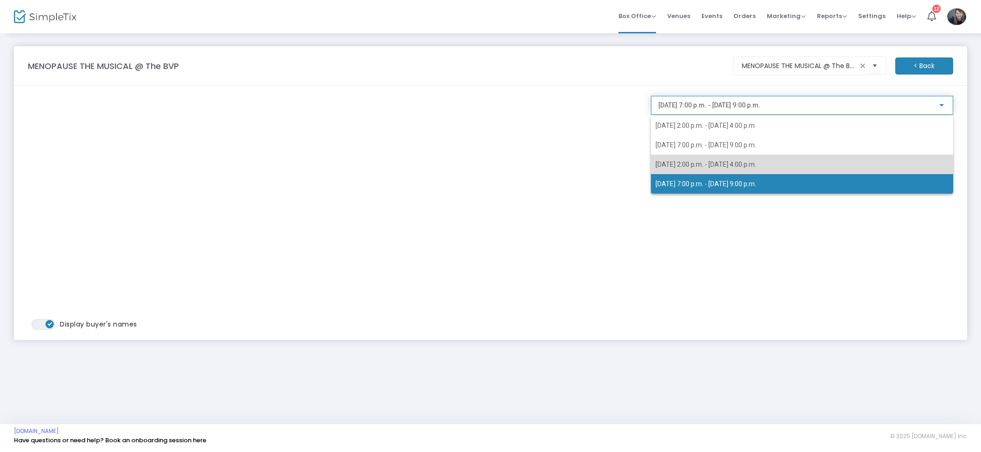
click at [736, 172] on span "[DATE] 2:00 p.m. - [DATE] 4:00 p.m." at bounding box center [801, 164] width 293 height 19
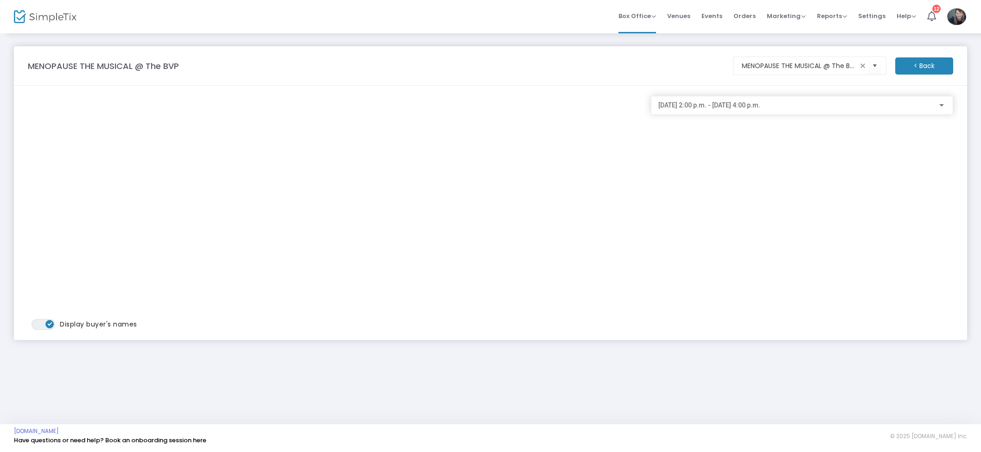
click at [749, 109] on div "[DATE] 2:00 p.m. - [DATE] 4:00 p.m." at bounding box center [801, 103] width 287 height 17
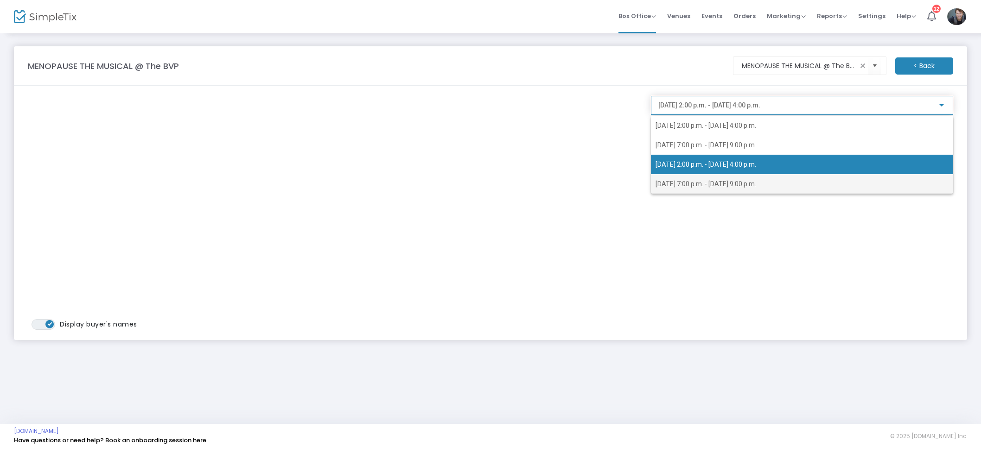
click at [724, 177] on span "[DATE] 7:00 p.m. - [DATE] 9:00 p.m." at bounding box center [801, 183] width 293 height 19
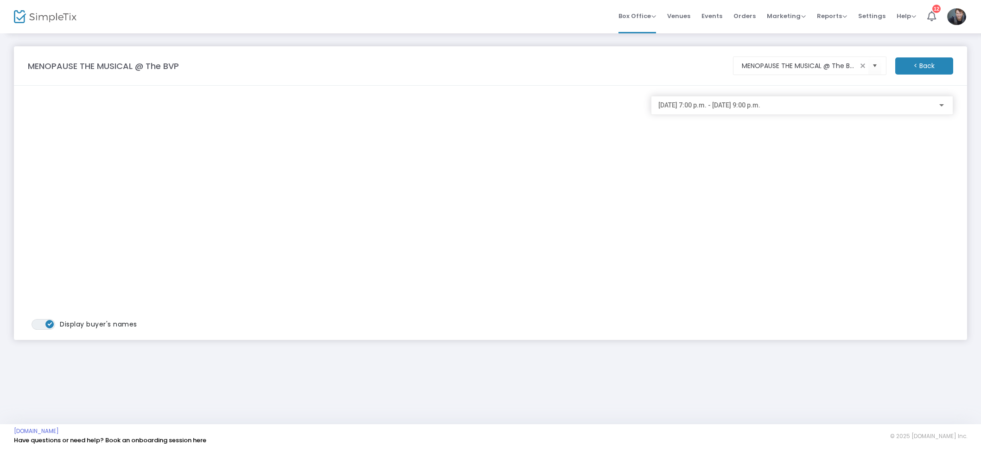
click at [708, 19] on span "Events" at bounding box center [711, 16] width 21 height 24
